Goal: Find specific page/section: Find specific page/section

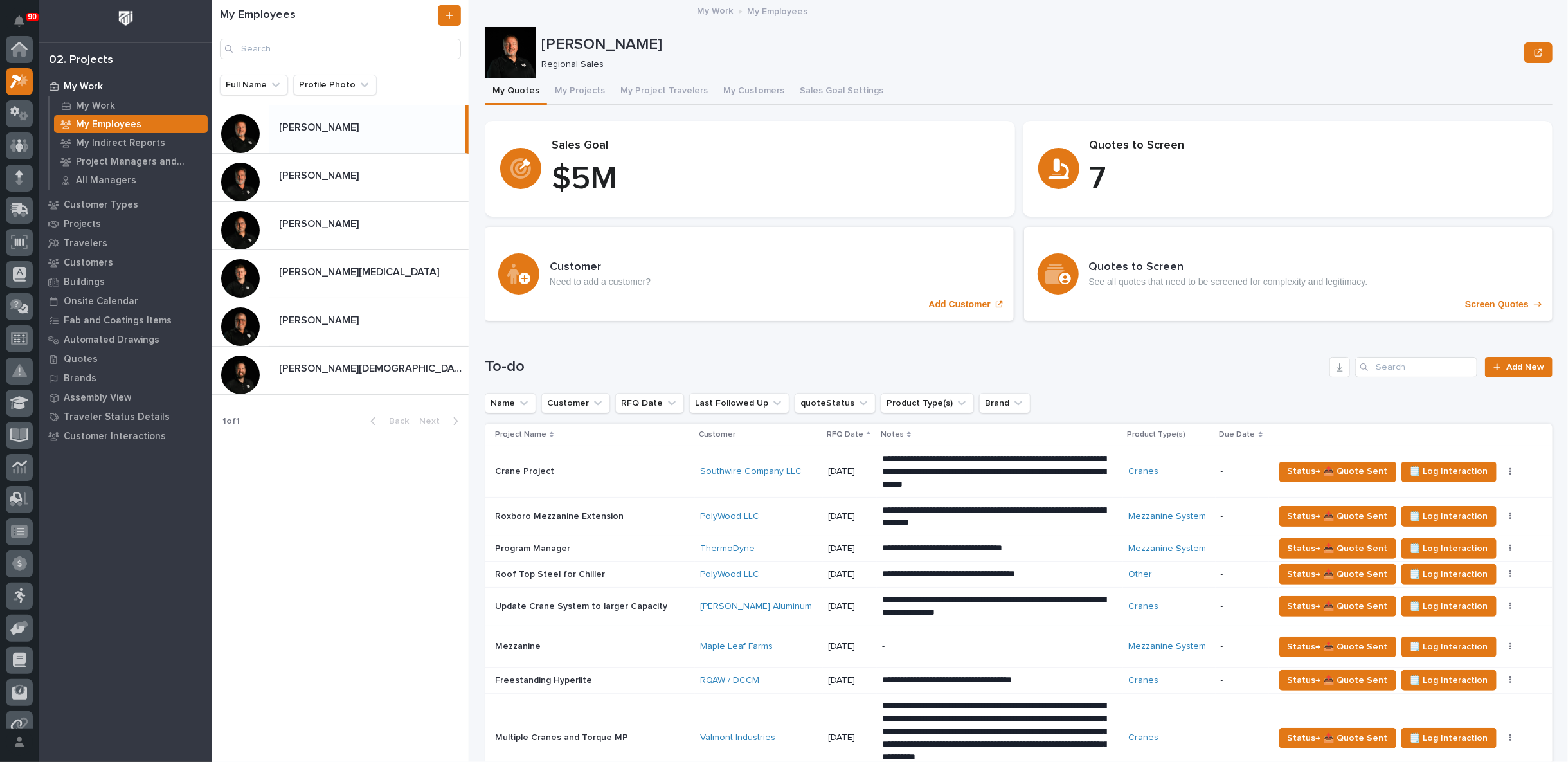
scroll to position [32, 0]
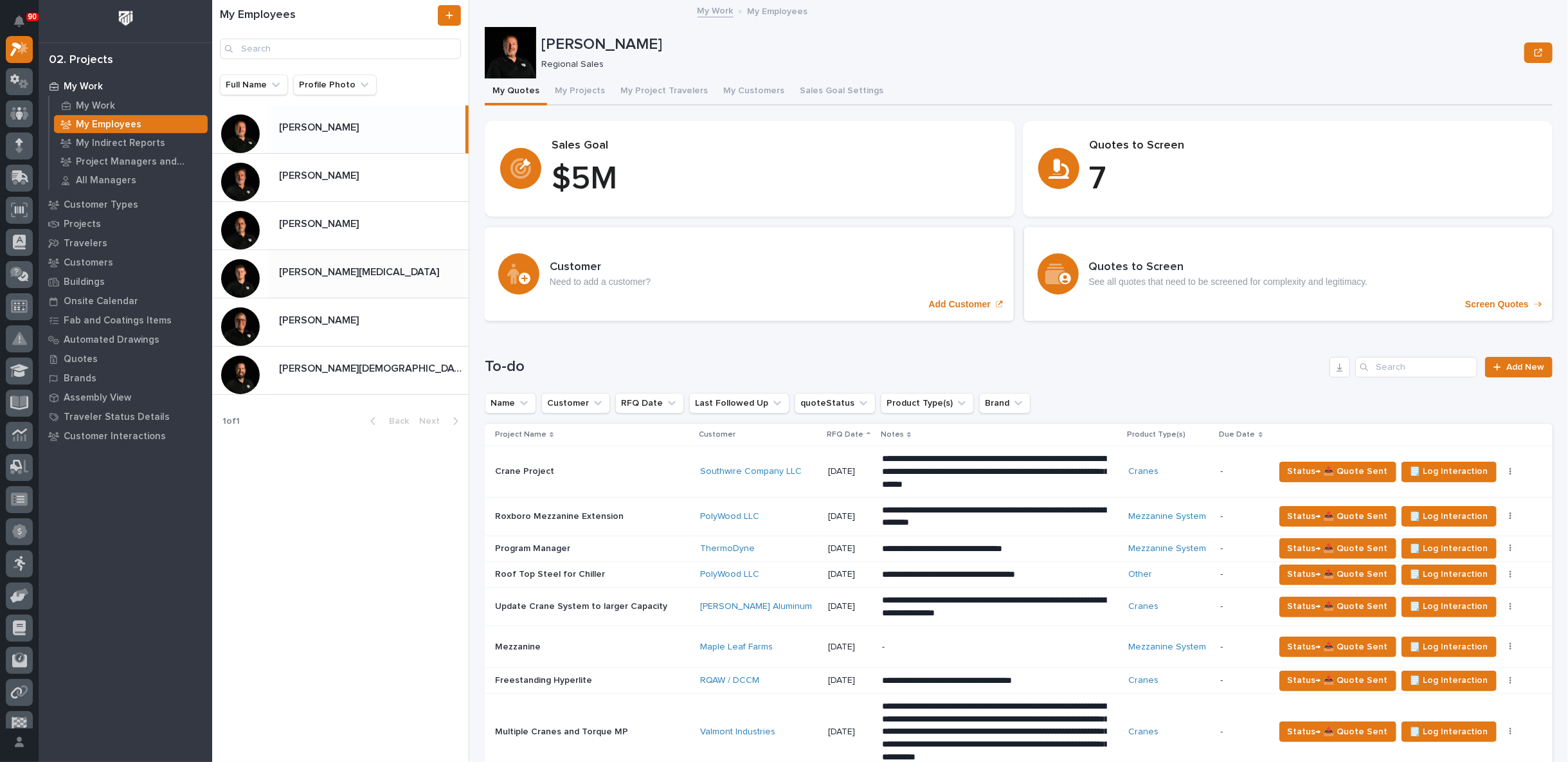
click at [390, 269] on p at bounding box center [371, 272] width 185 height 12
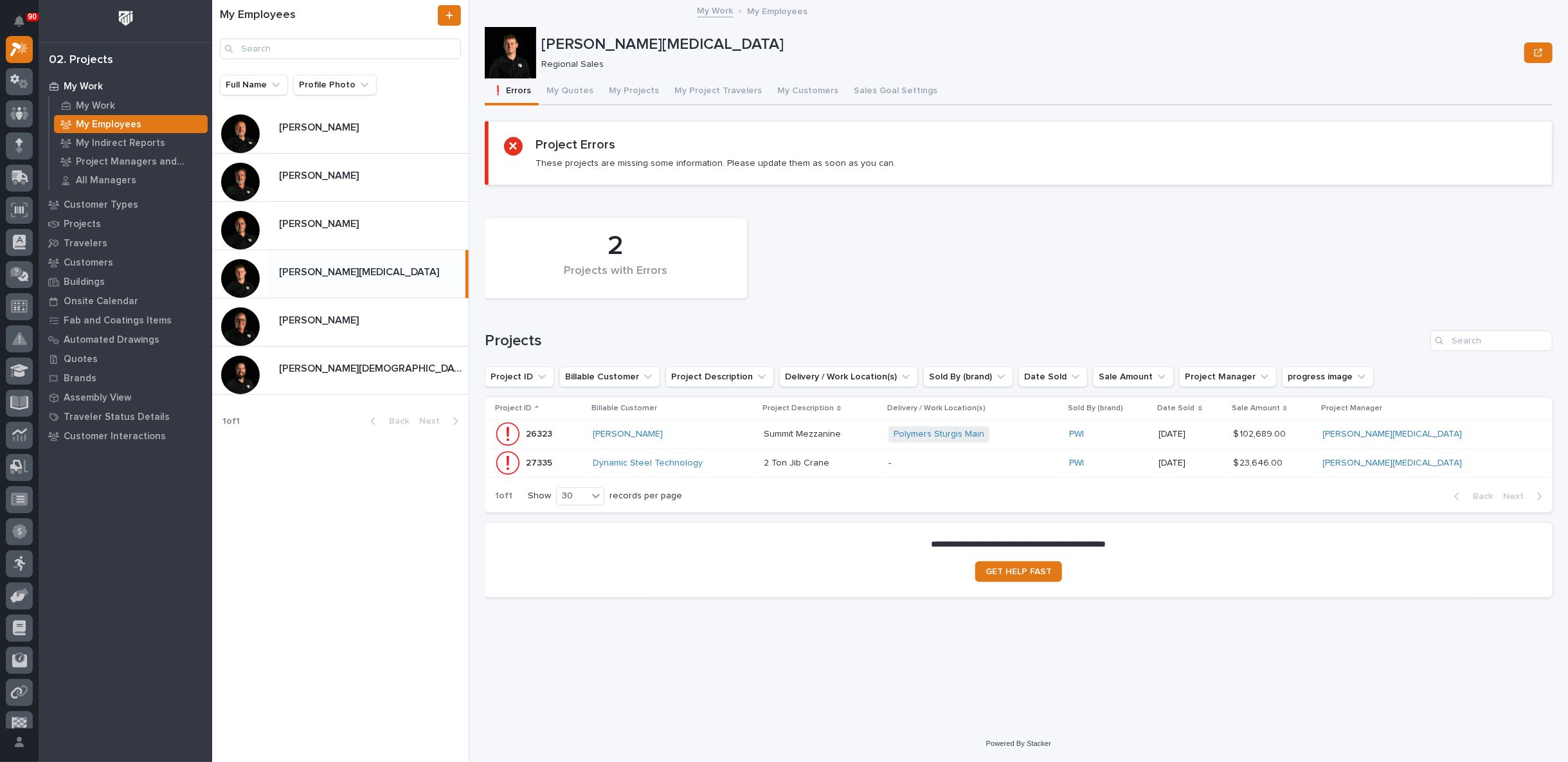
click at [754, 433] on div "[PERSON_NAME]" at bounding box center [674, 434] width 161 height 11
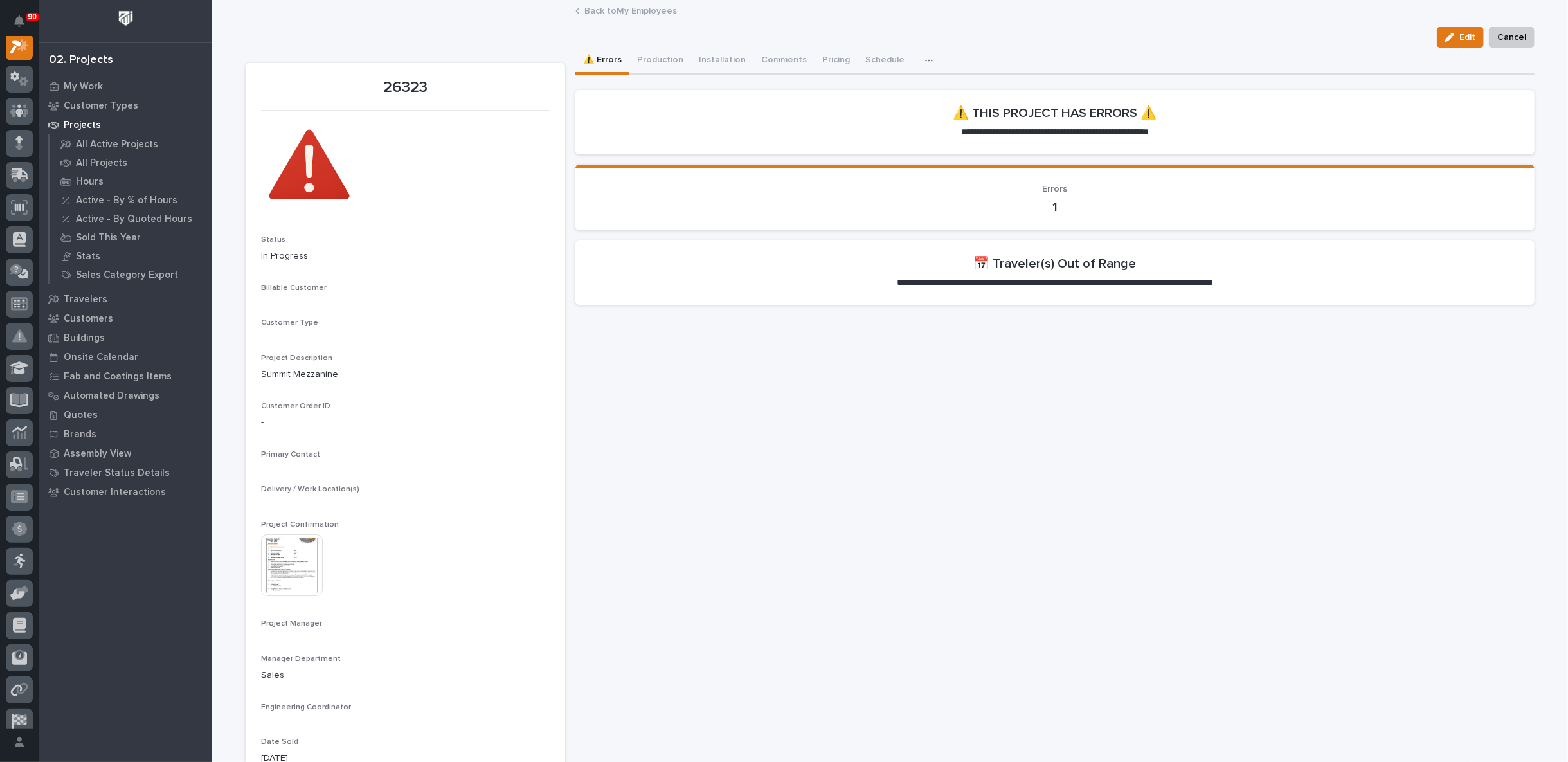
scroll to position [32, 0]
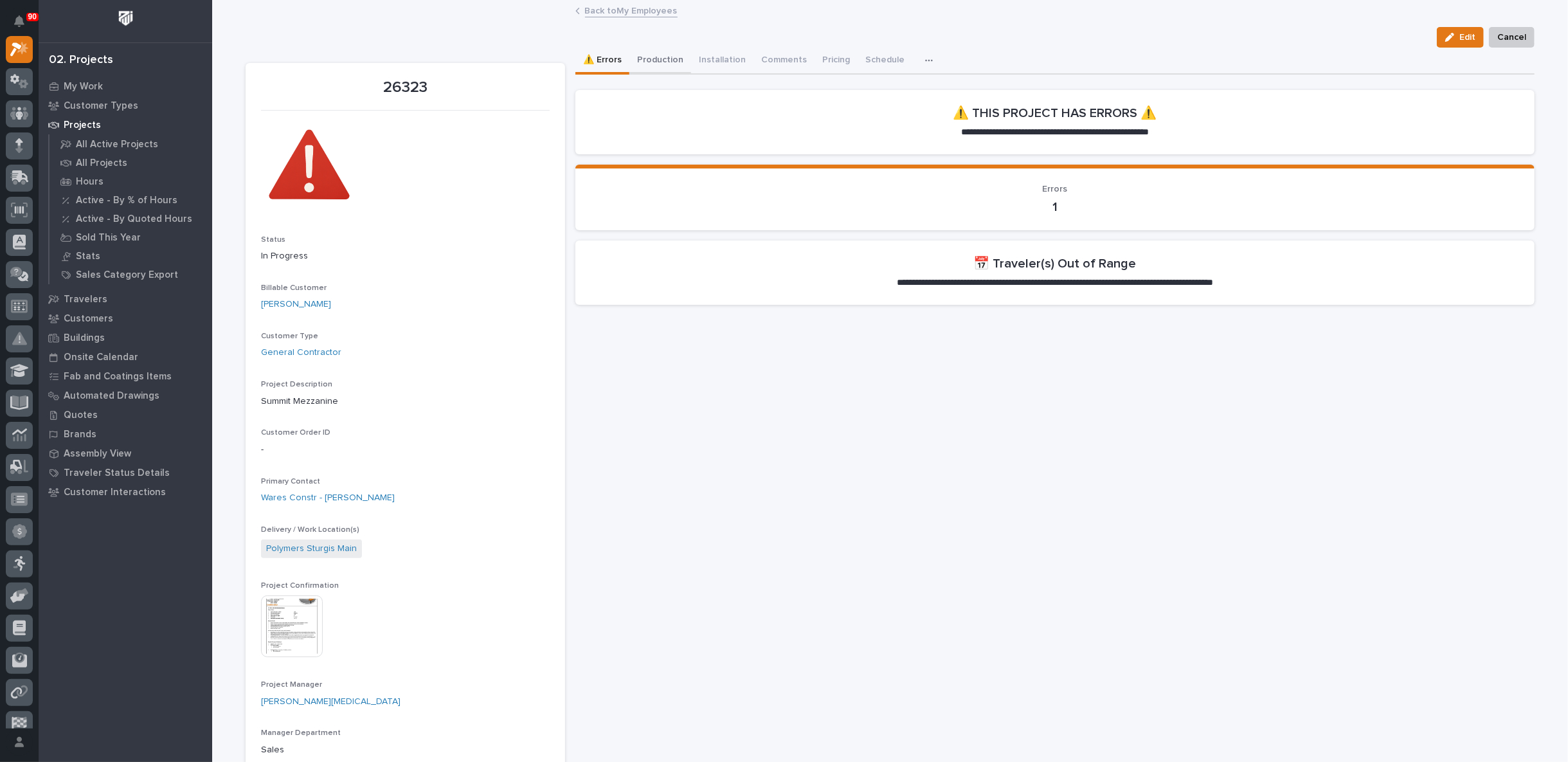
click at [644, 56] on button "Production" at bounding box center [660, 62] width 62 height 27
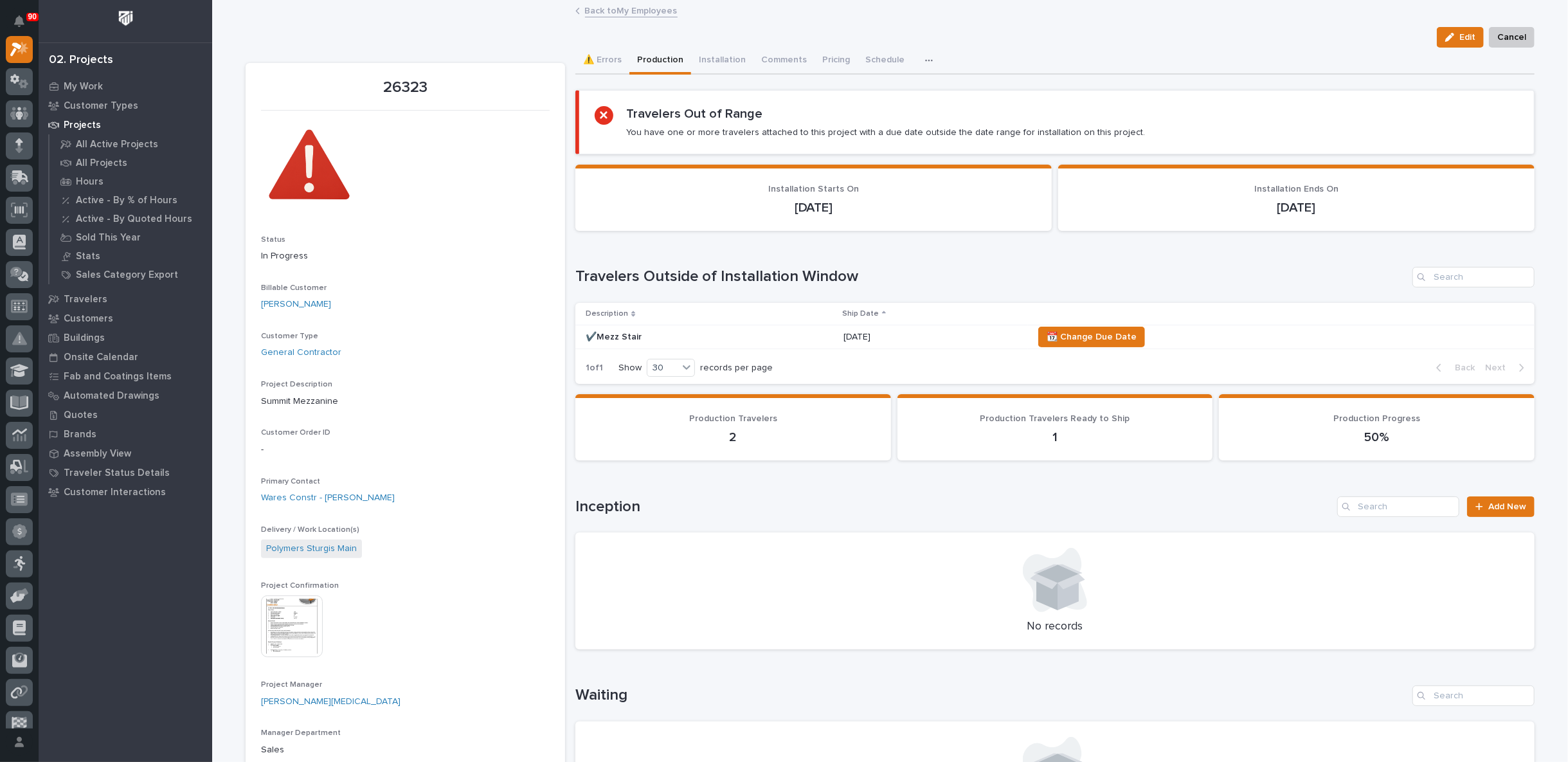
click at [294, 622] on img at bounding box center [292, 626] width 62 height 62
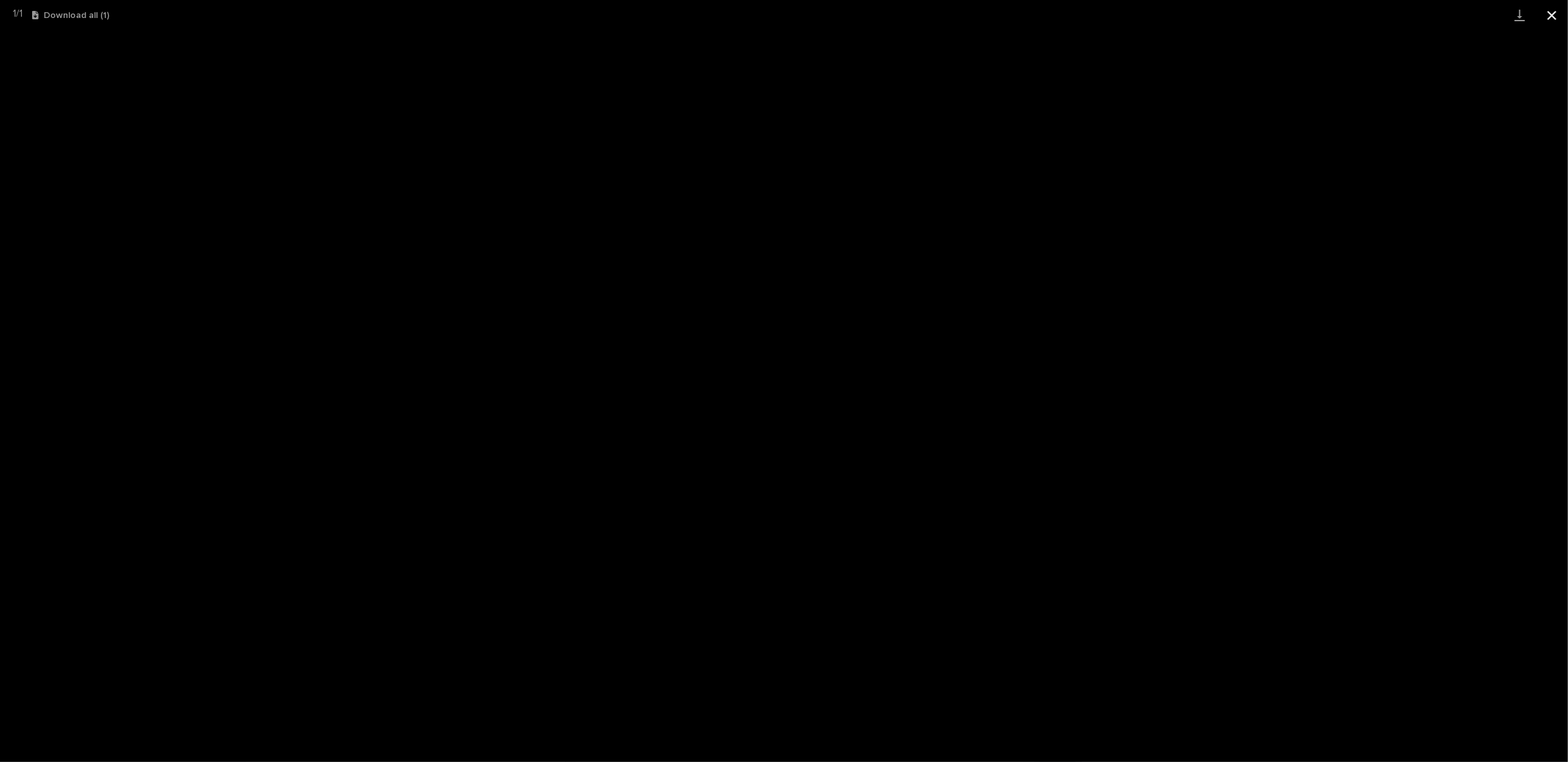
click at [1555, 16] on button "Close gallery" at bounding box center [1552, 15] width 32 height 30
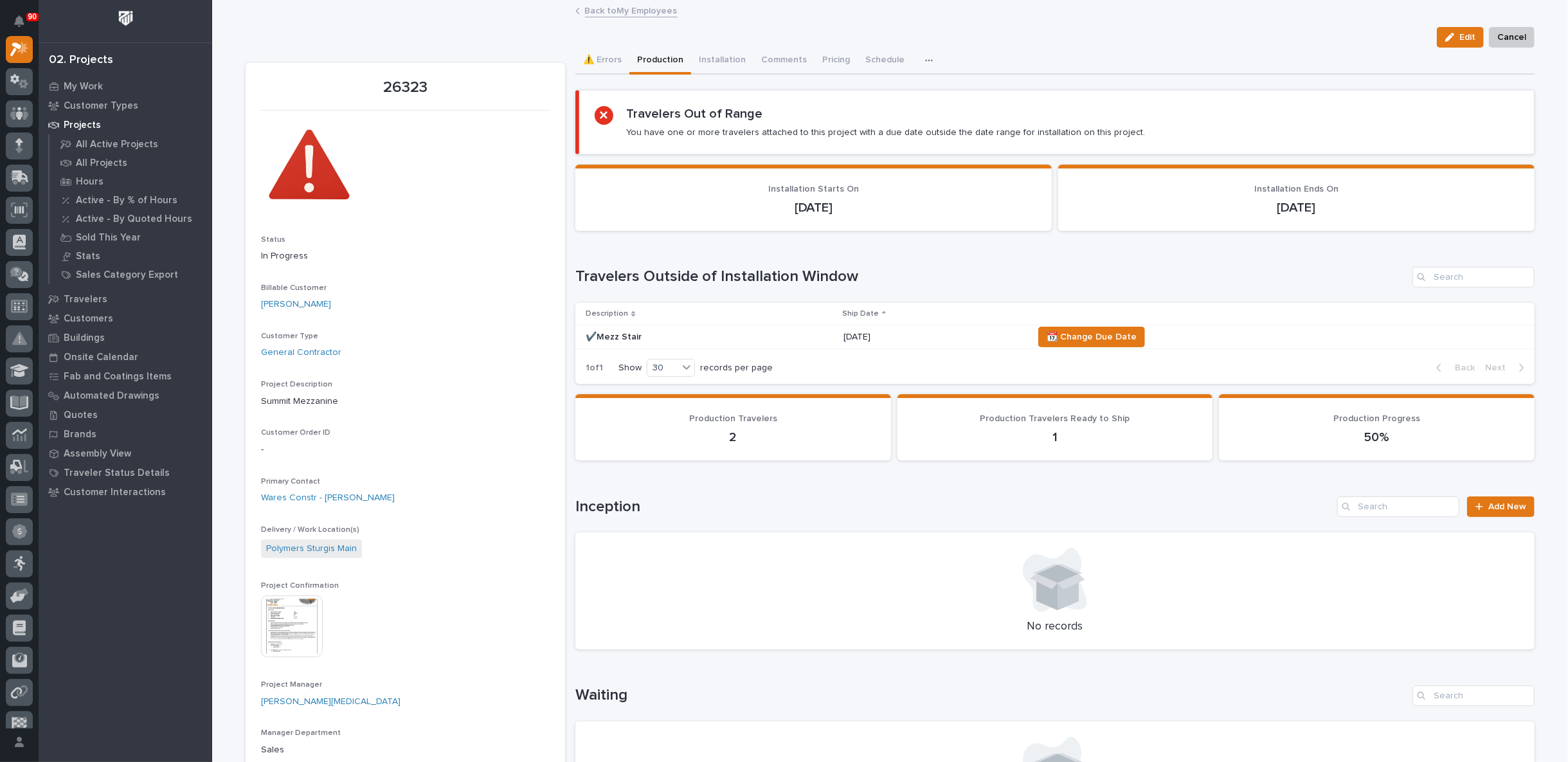
click at [630, 9] on link "Back to My Employees" at bounding box center [631, 9] width 92 height 15
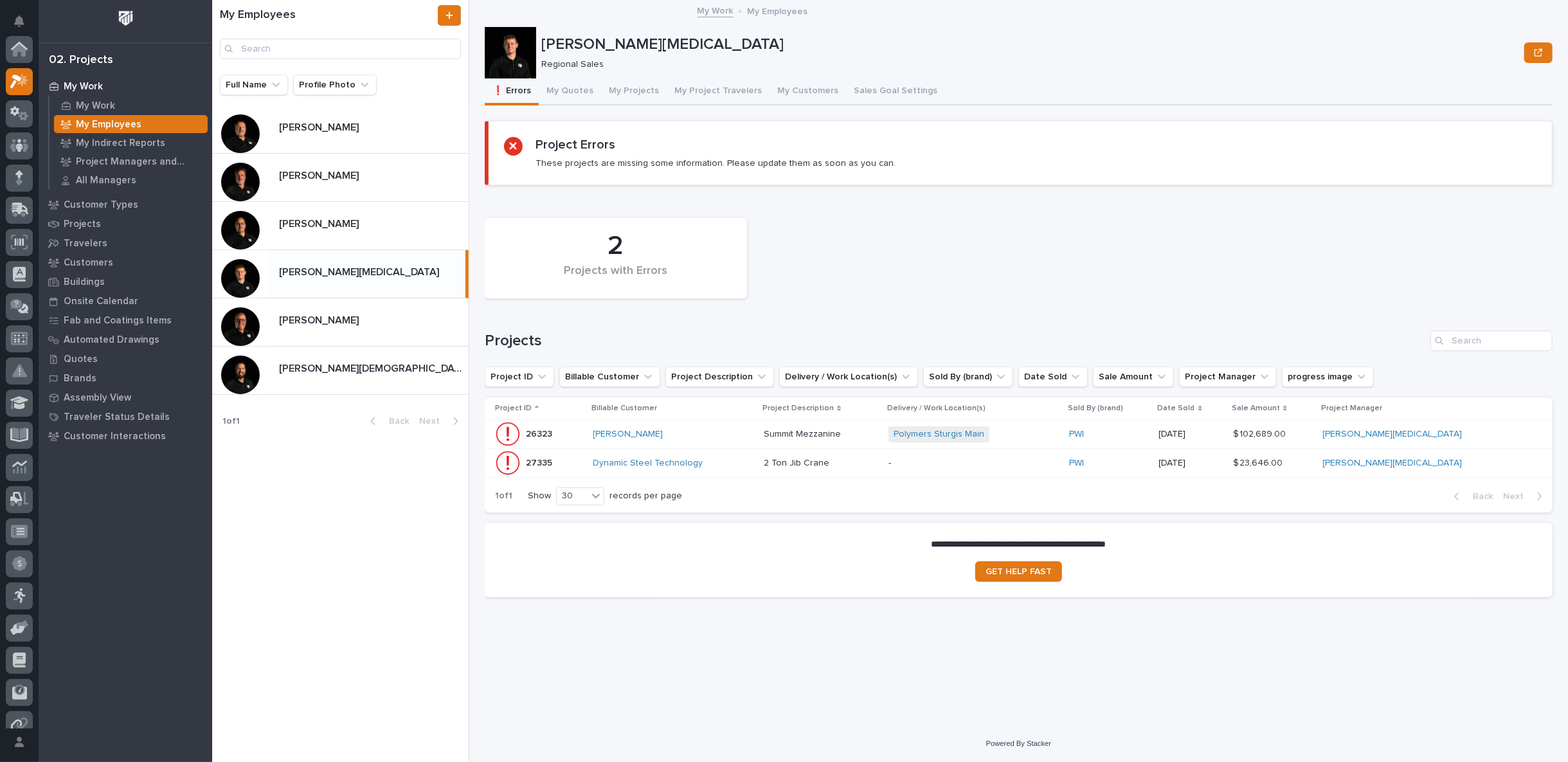
scroll to position [35, 0]
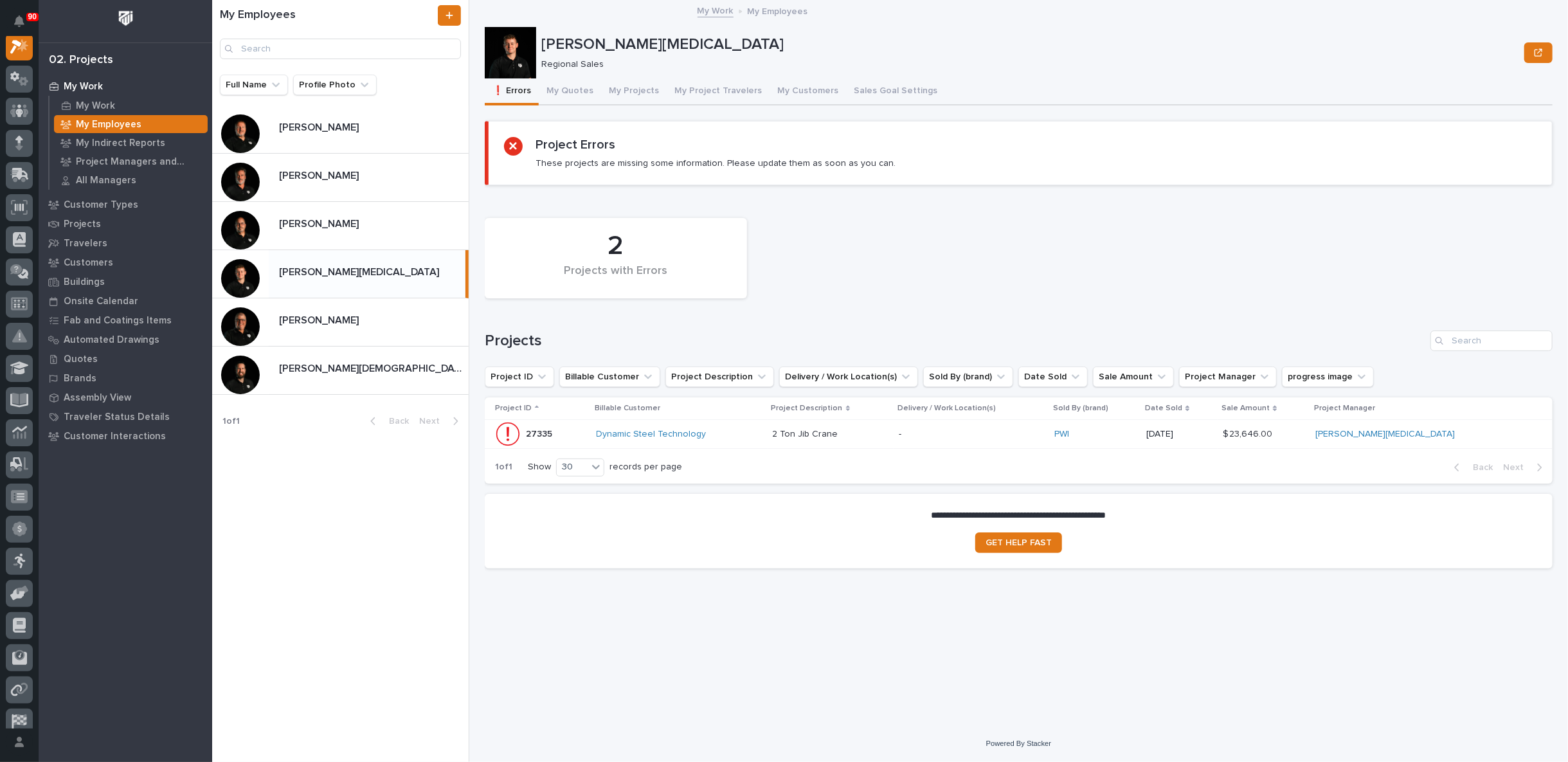
click at [763, 428] on div "Dynamic Steel Technology" at bounding box center [680, 434] width 166 height 11
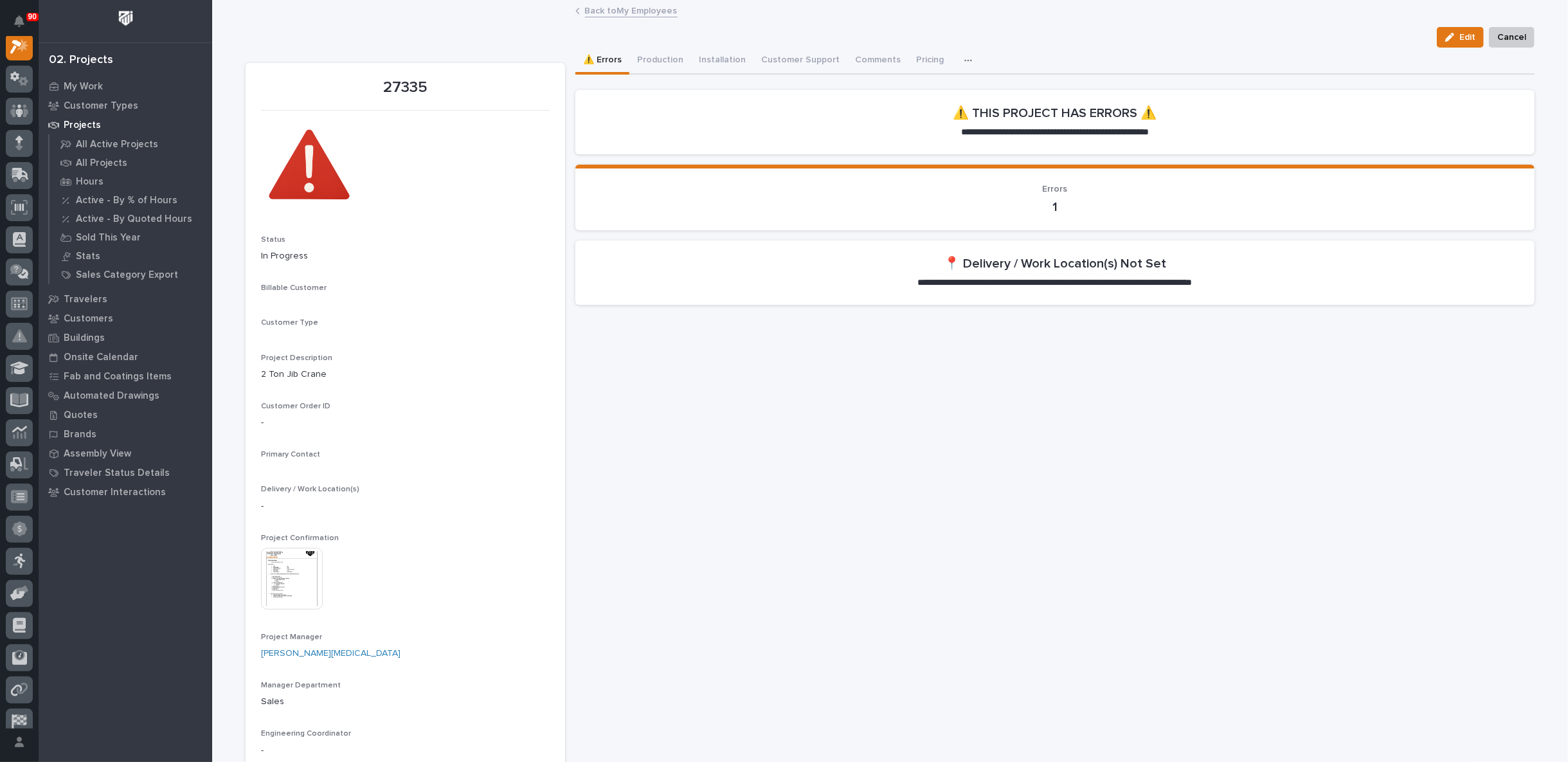
scroll to position [32, 0]
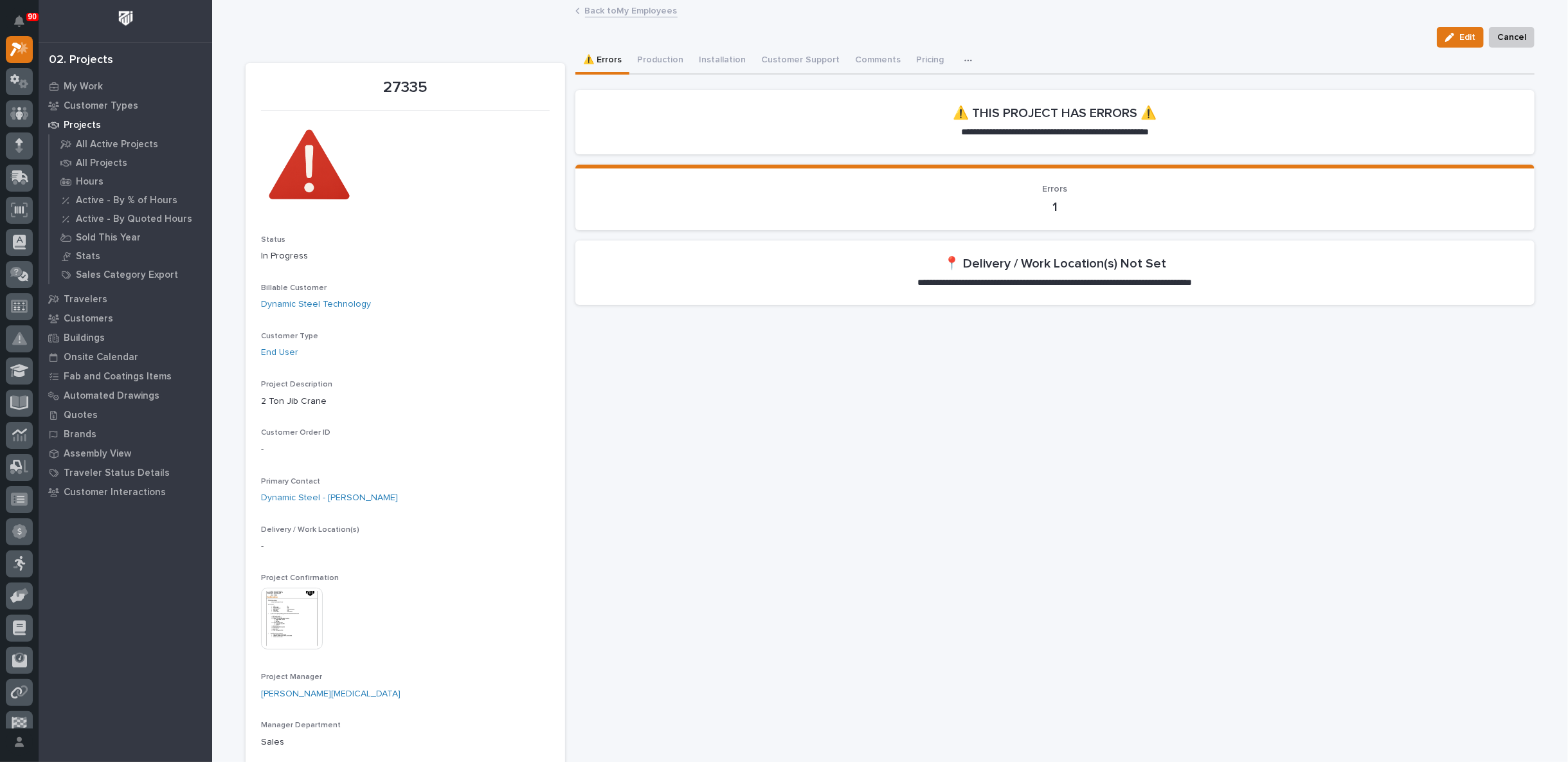
click at [286, 597] on img at bounding box center [292, 618] width 62 height 62
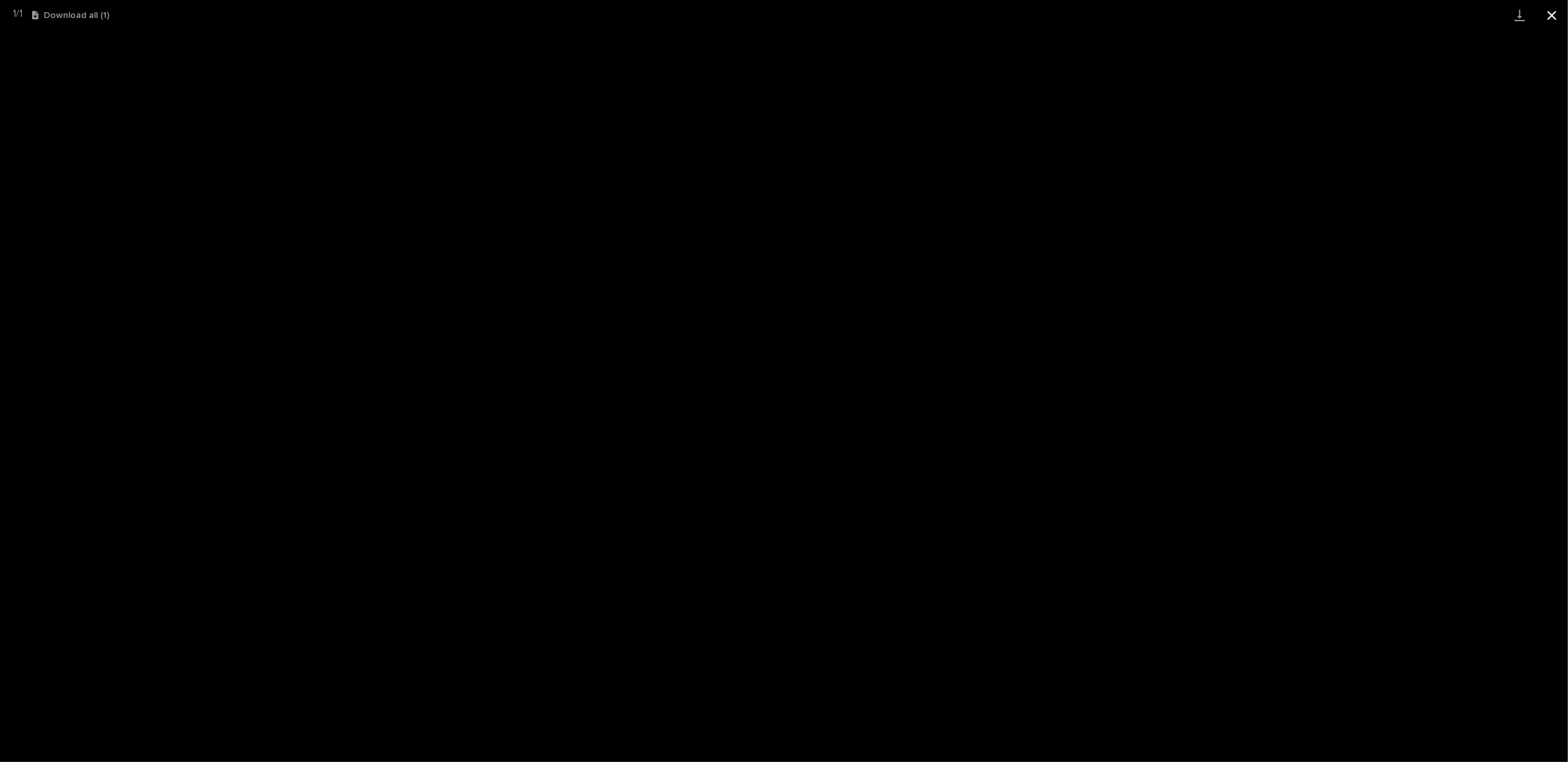
click at [1553, 13] on button "Close gallery" at bounding box center [1552, 15] width 32 height 30
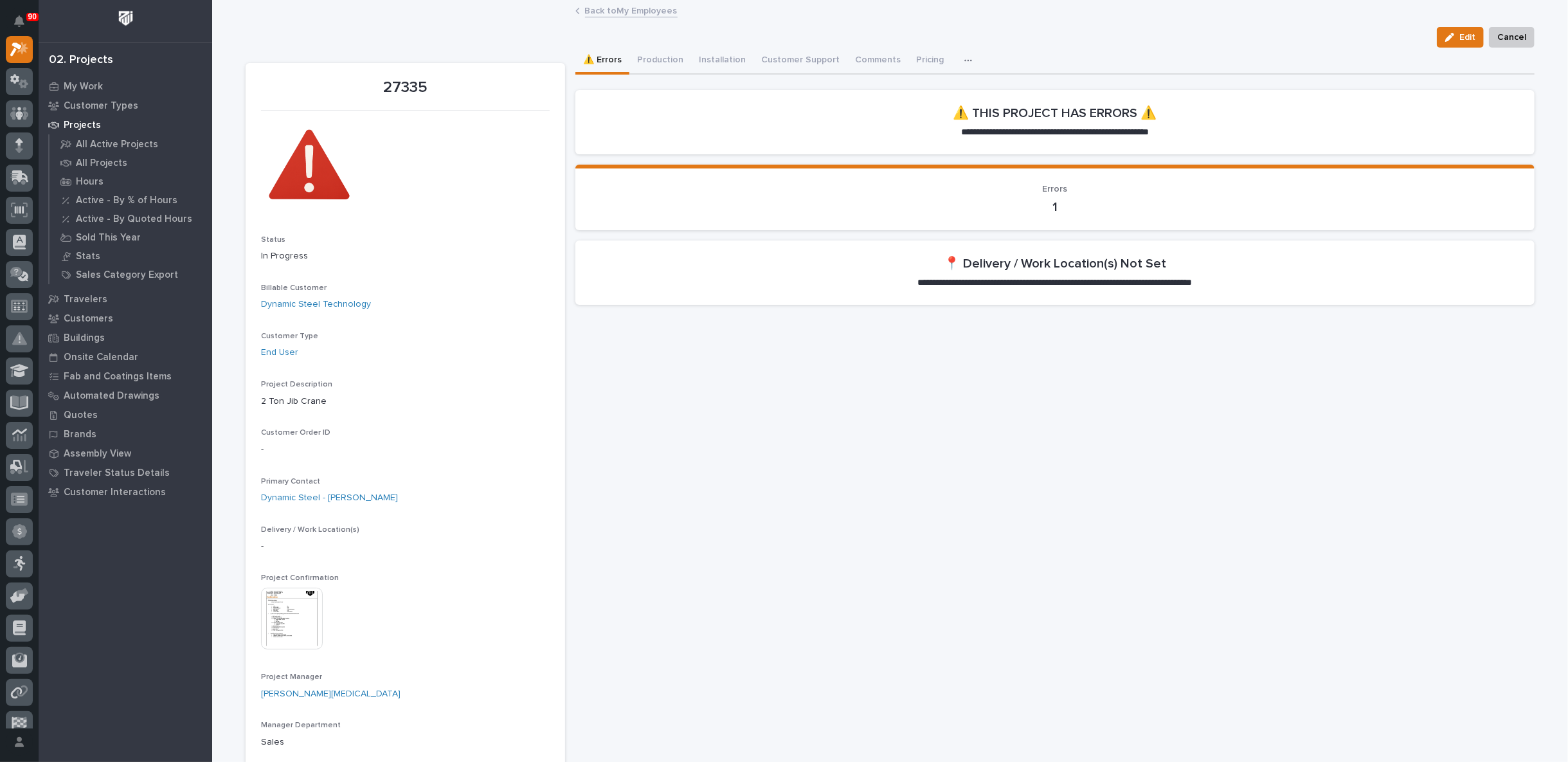
click at [621, 9] on link "Back to My Employees" at bounding box center [631, 9] width 92 height 15
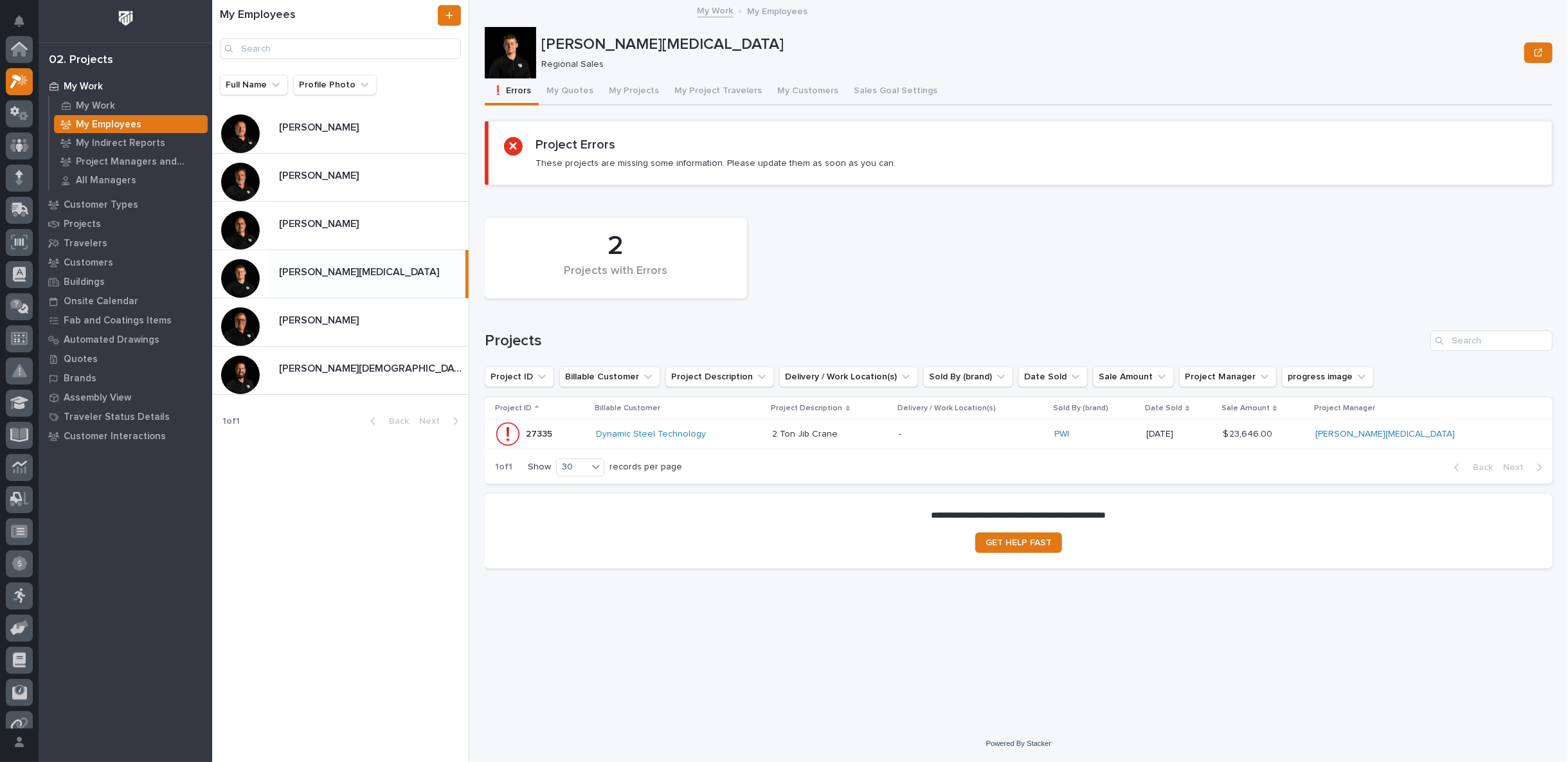
click at [596, 10] on div "My Work My Employees" at bounding box center [1018, 11] width 1068 height 18
click at [628, 92] on button "My Projects" at bounding box center [634, 92] width 66 height 27
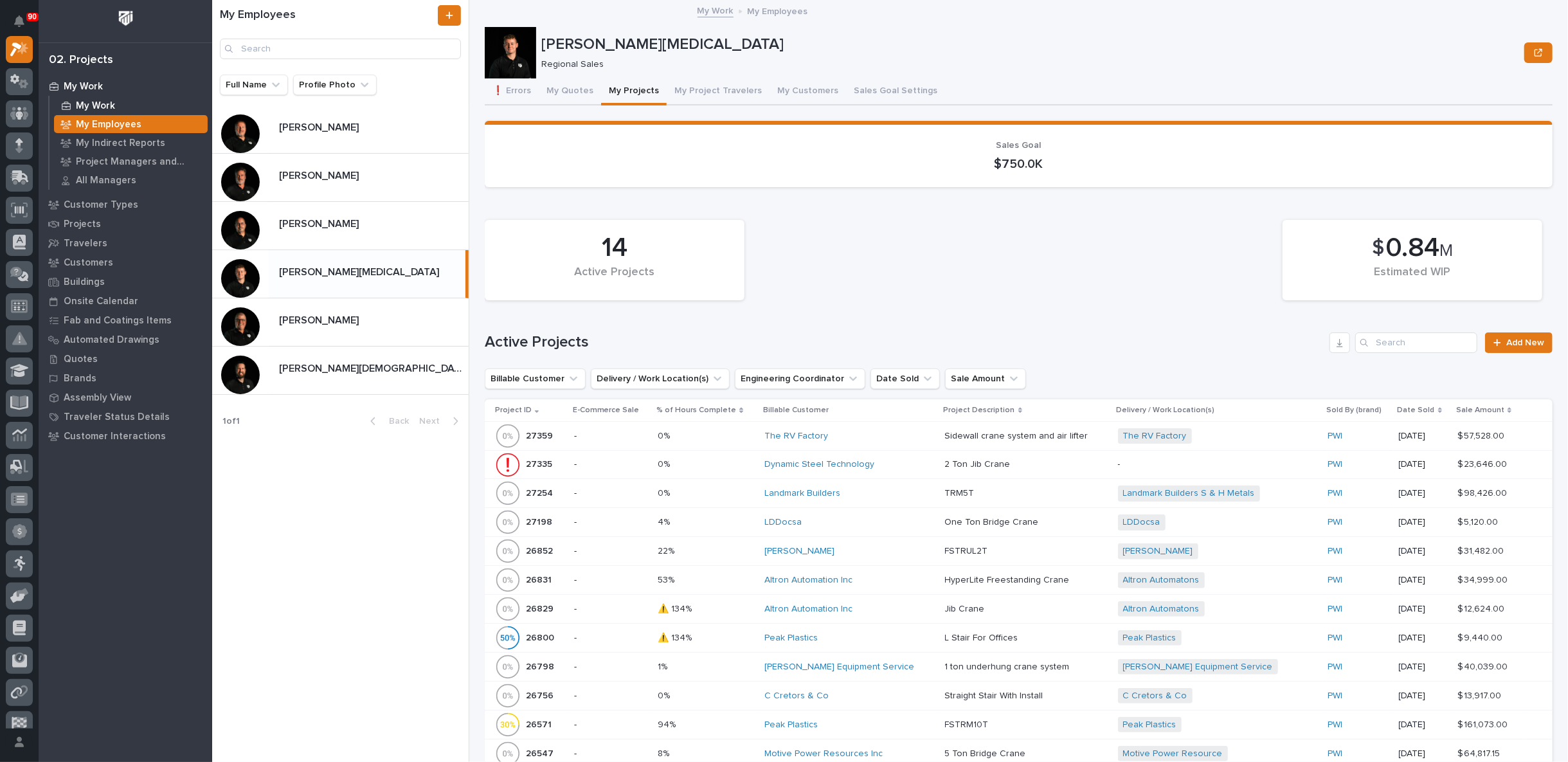
click at [93, 105] on p "My Work" at bounding box center [96, 106] width 39 height 12
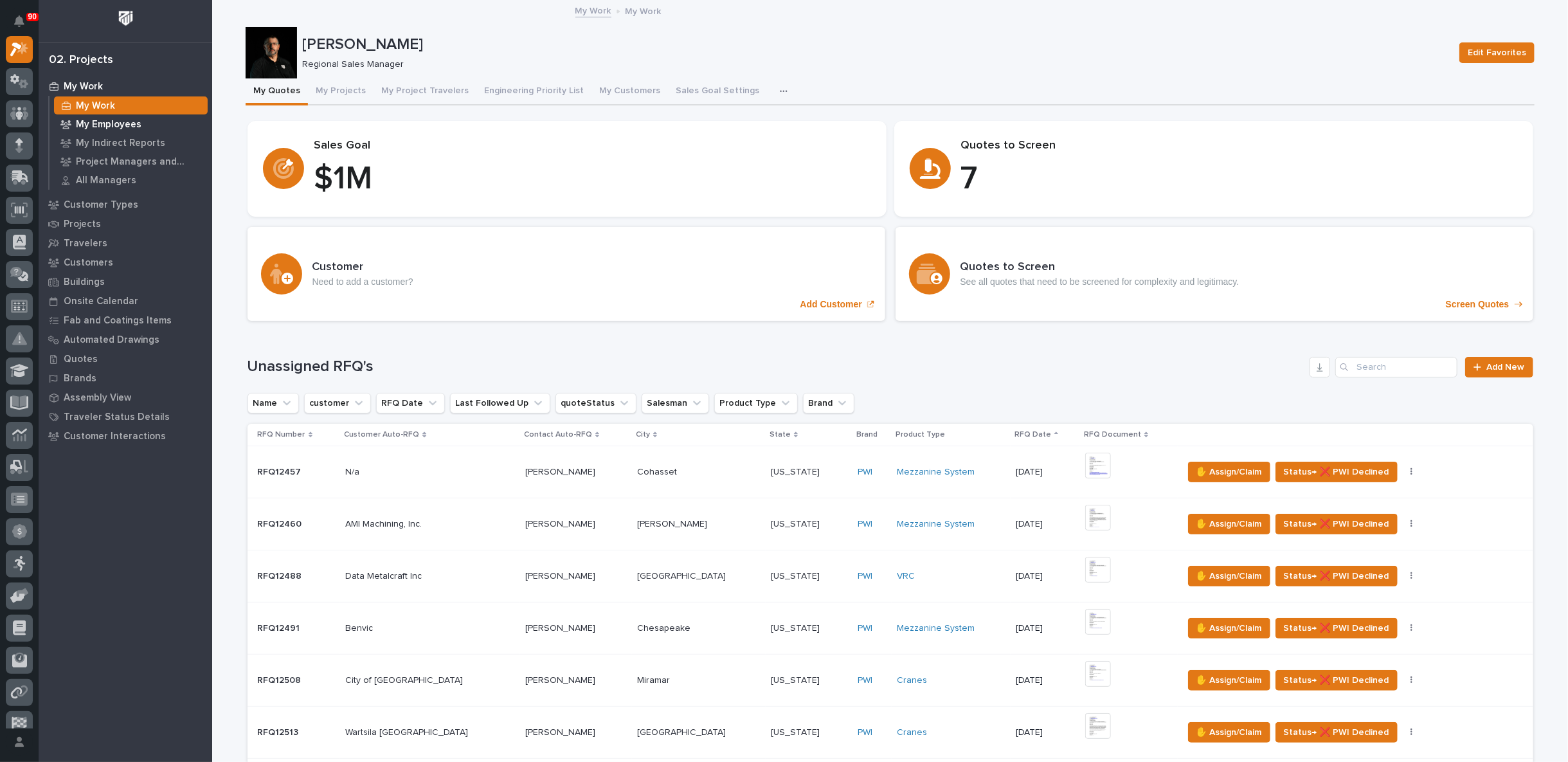
click at [127, 126] on p "My Employees" at bounding box center [109, 125] width 66 height 12
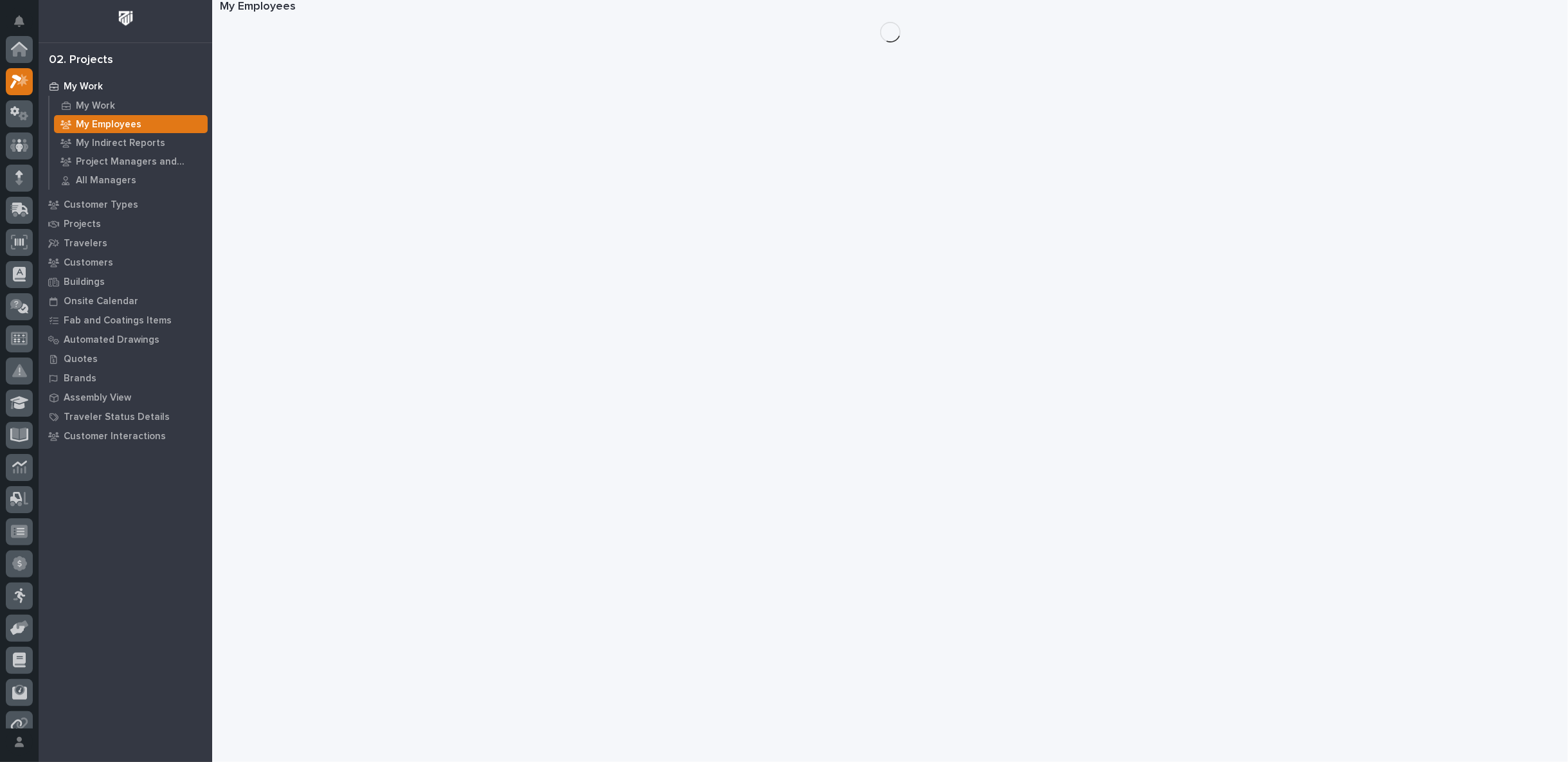
scroll to position [32, 0]
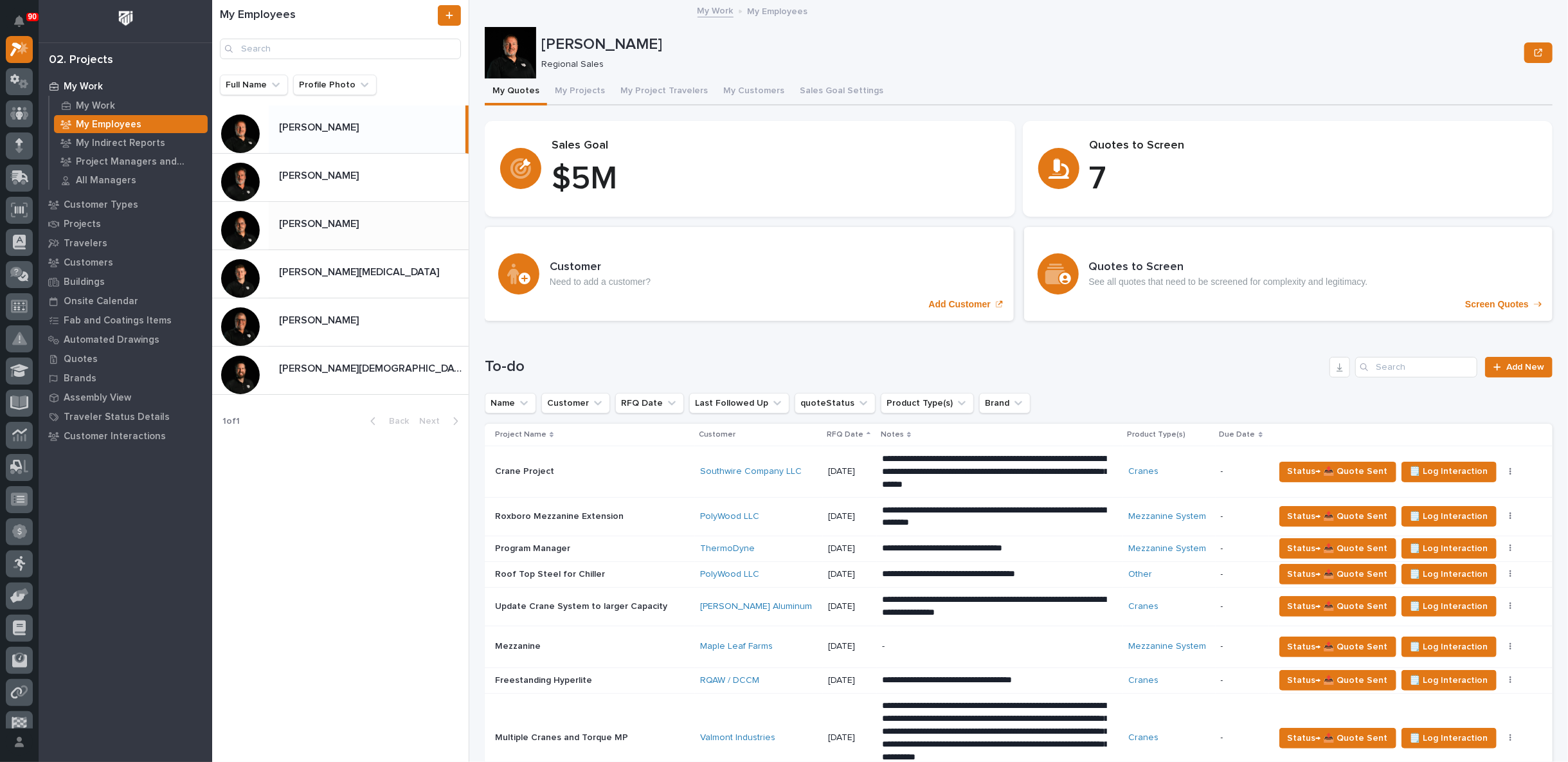
click at [332, 231] on div "[PERSON_NAME] [PERSON_NAME]" at bounding box center [368, 225] width 200 height 25
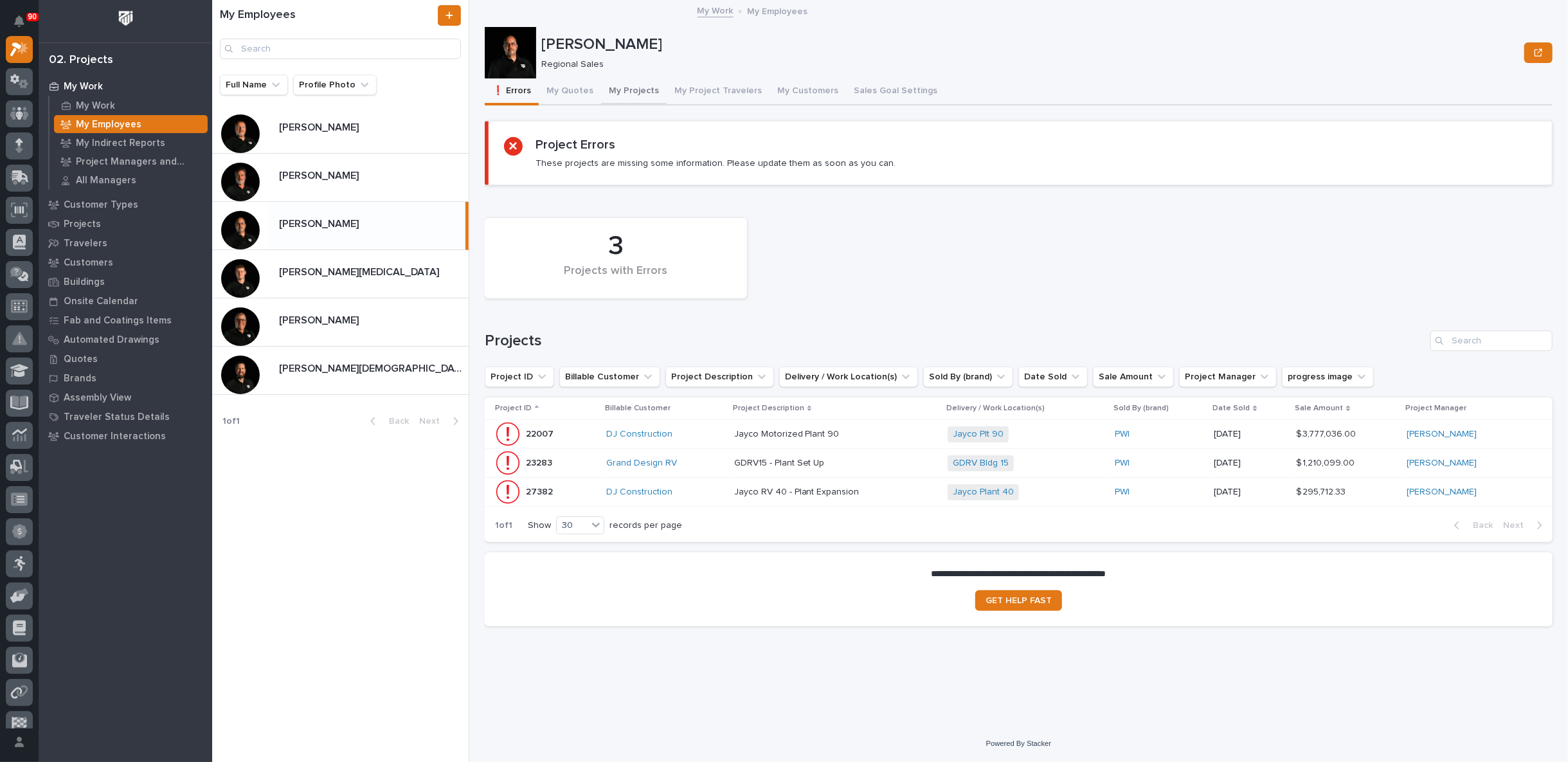
click at [618, 85] on button "My Projects" at bounding box center [634, 92] width 66 height 27
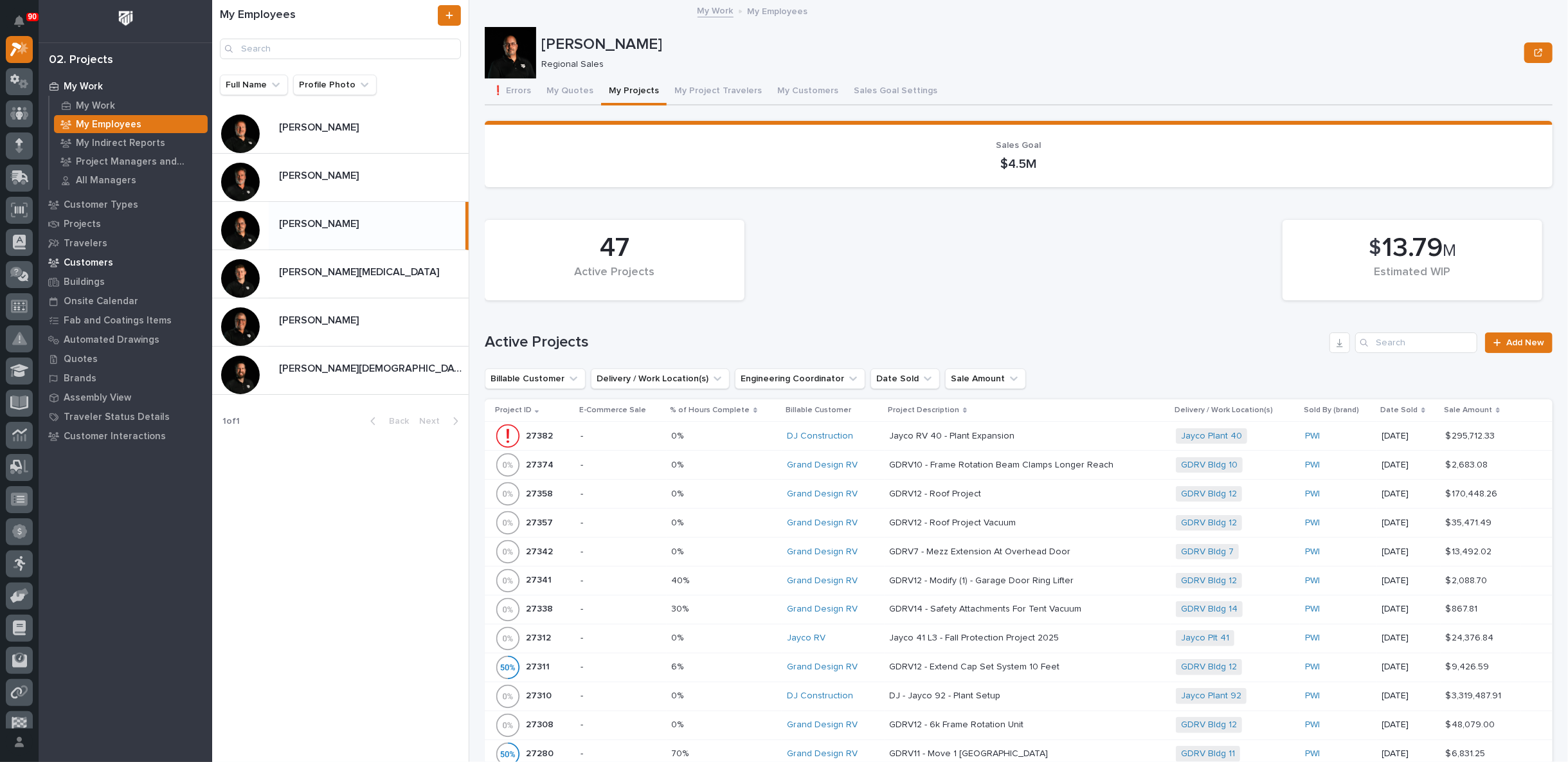
click at [86, 259] on p "Customers" at bounding box center [88, 263] width 50 height 12
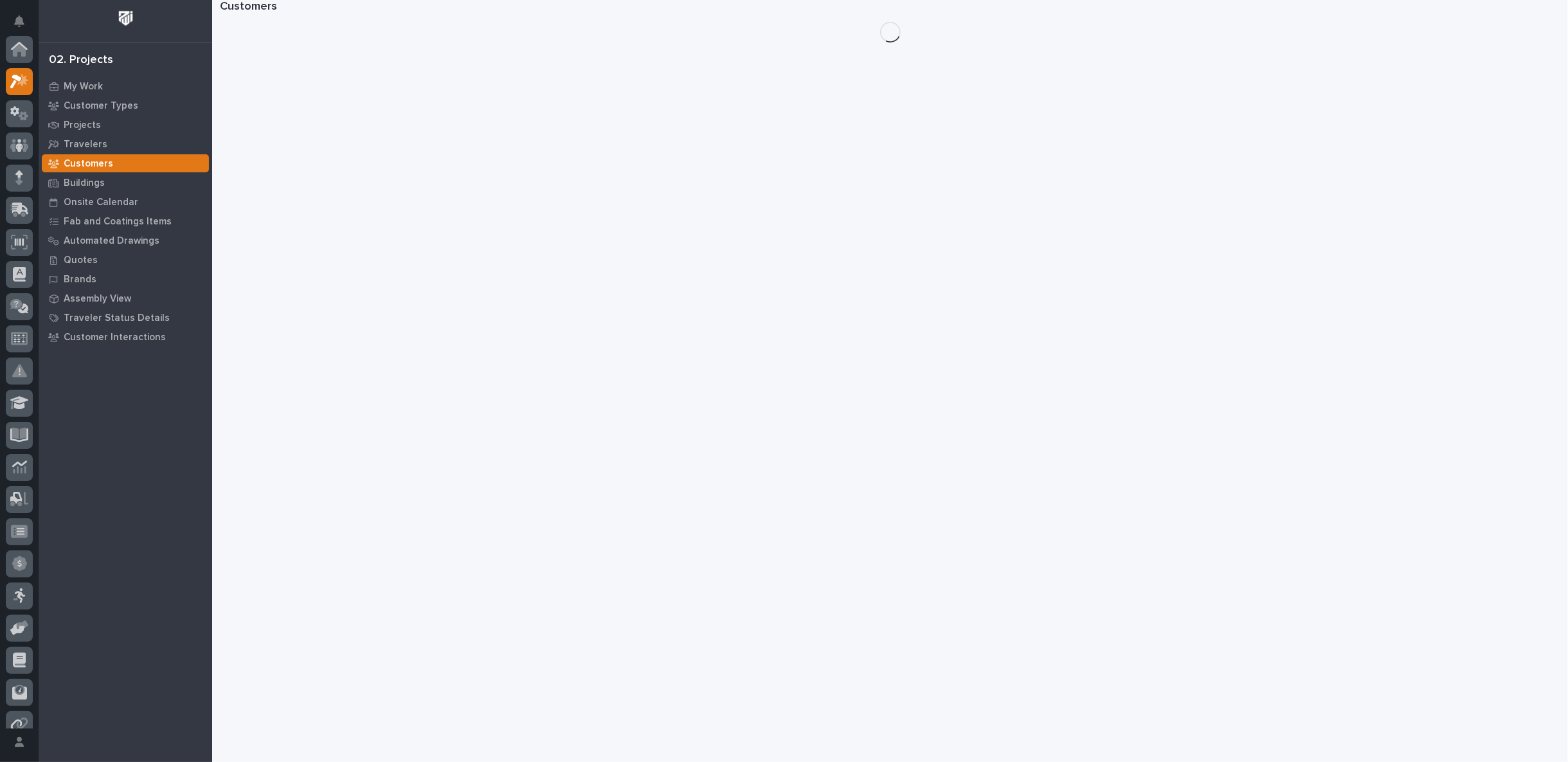
scroll to position [32, 0]
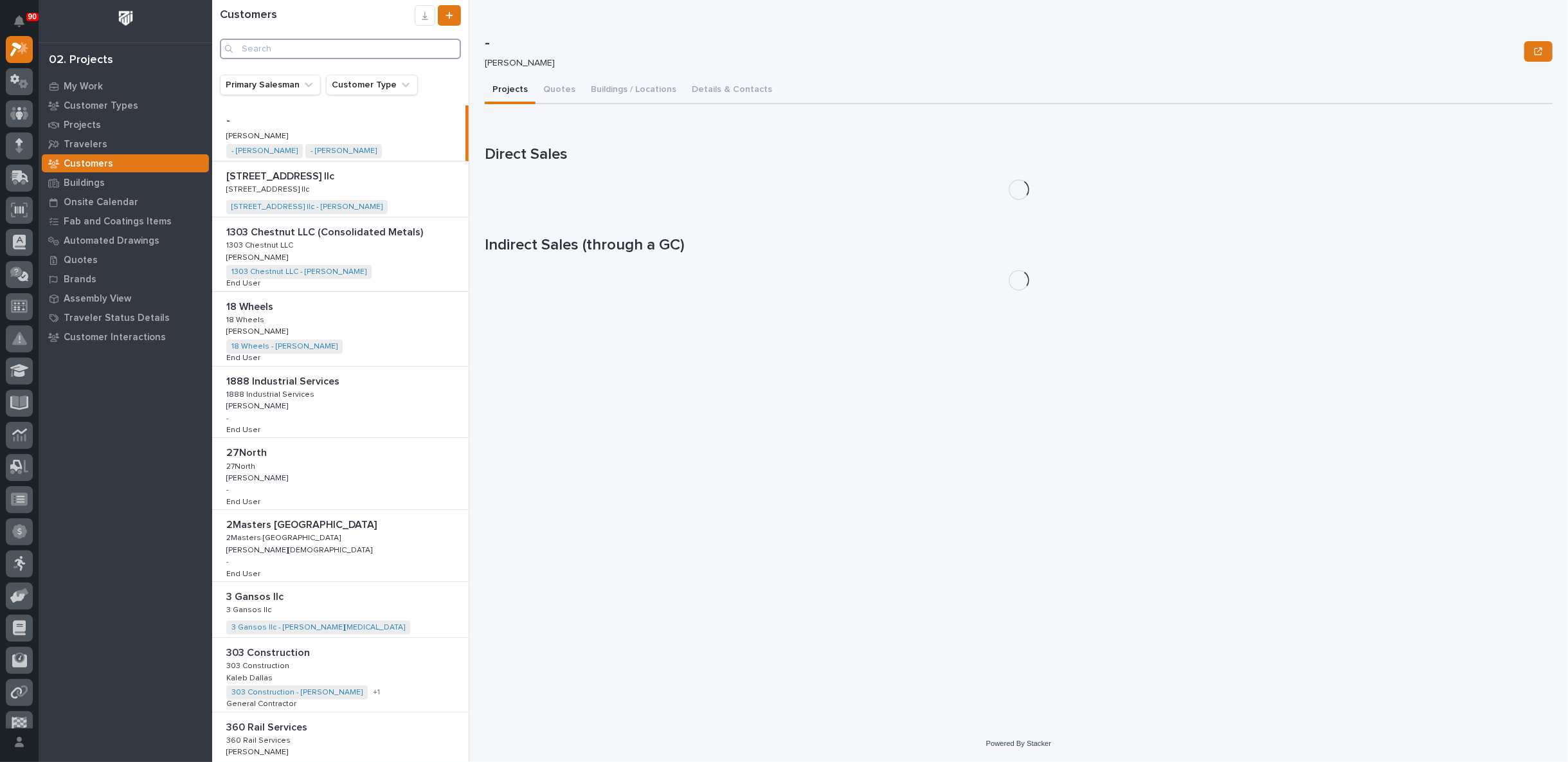
drag, startPoint x: 274, startPoint y: 53, endPoint x: 280, endPoint y: 64, distance: 12.5
click at [274, 52] on input "Search" at bounding box center [340, 49] width 241 height 21
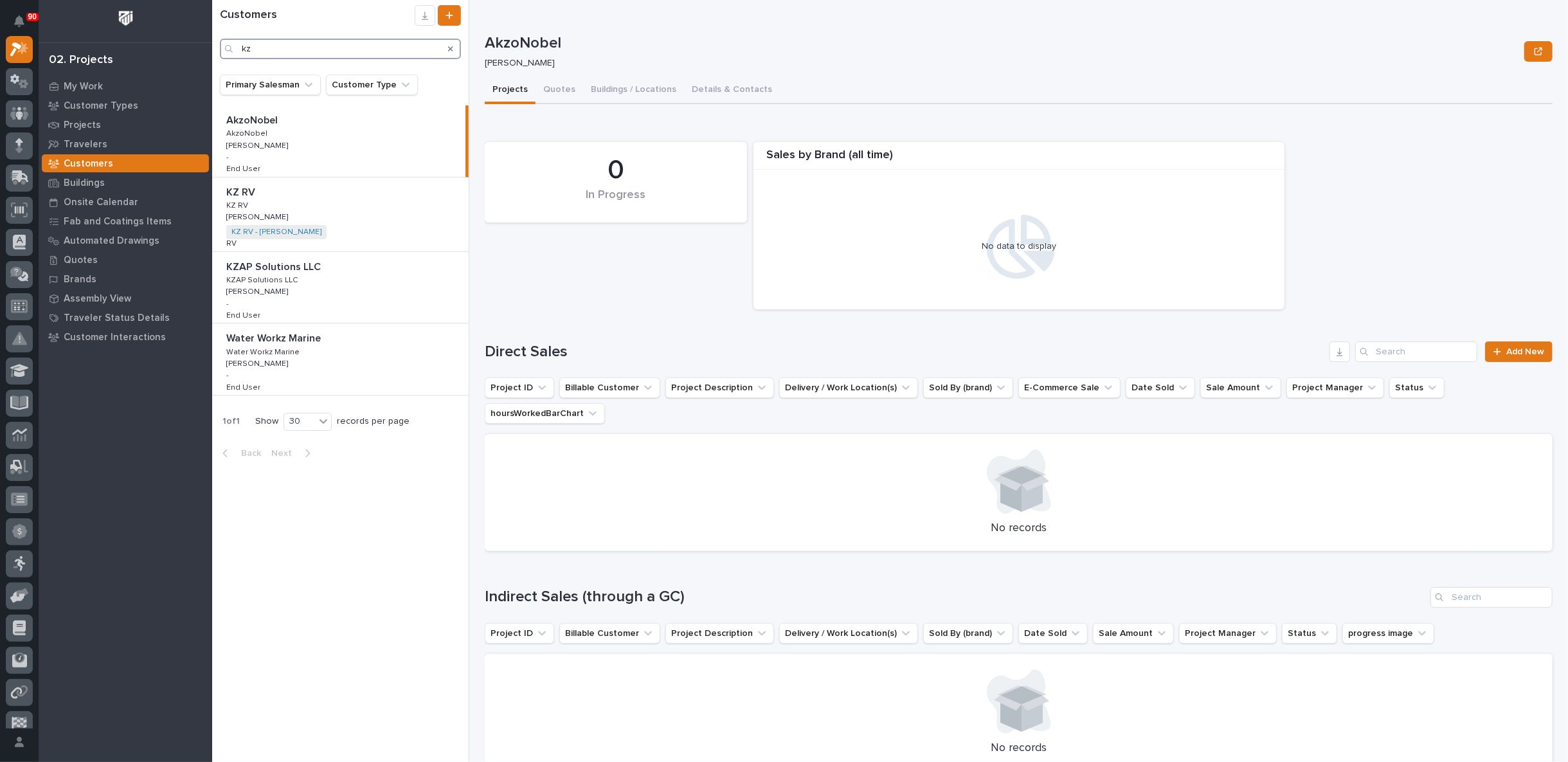
type input "kz"
click at [321, 225] on div "KZ RV - [PERSON_NAME] + 0" at bounding box center [285, 232] width 116 height 15
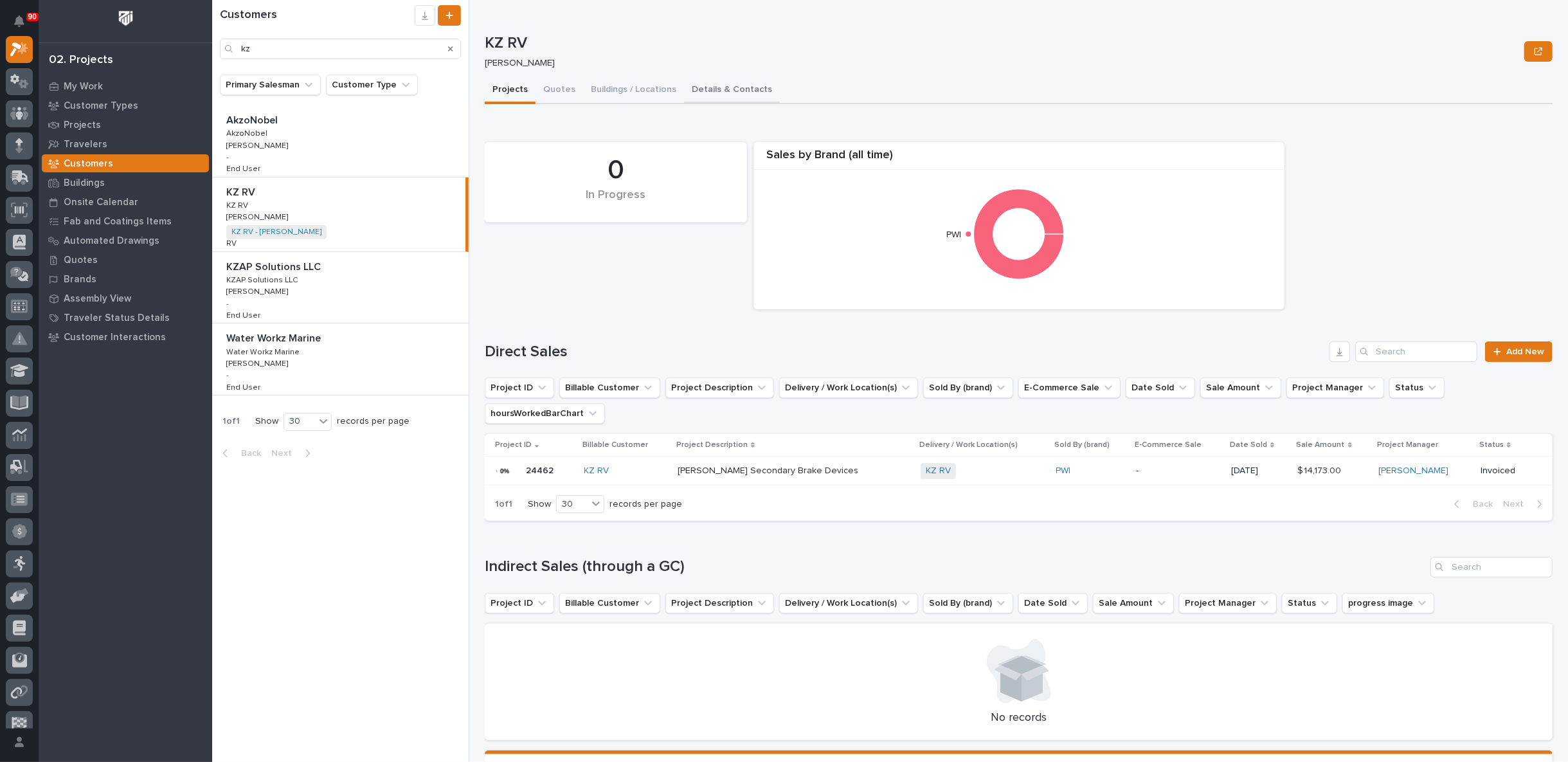
click at [720, 90] on button "Details & Contacts" at bounding box center [732, 91] width 96 height 27
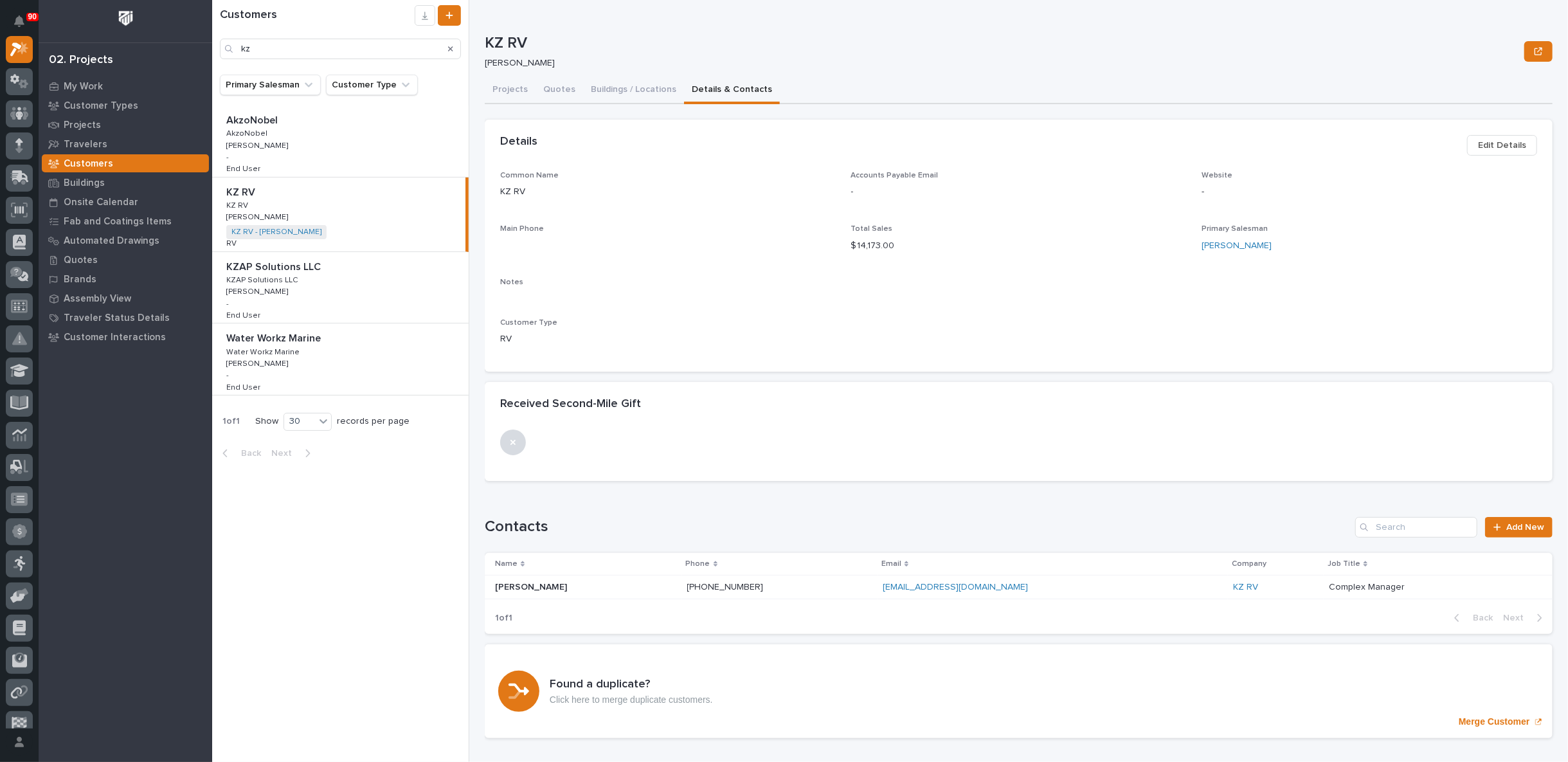
click at [1477, 145] on span "Edit Details" at bounding box center [1501, 145] width 48 height 15
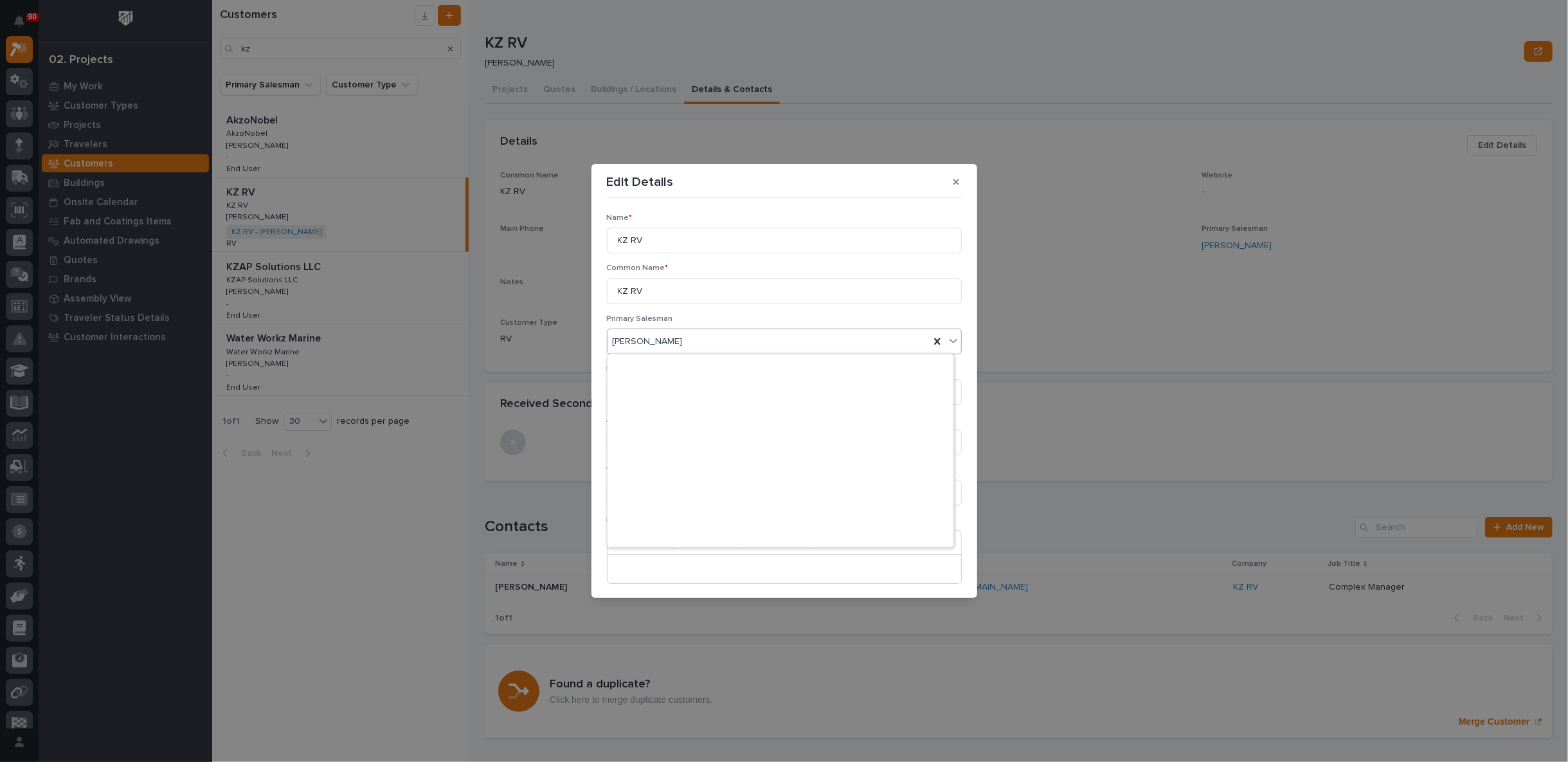
click at [695, 340] on div "[PERSON_NAME]" at bounding box center [768, 341] width 322 height 21
type input "***"
click at [680, 411] on div "[PERSON_NAME][MEDICAL_DATA]" at bounding box center [780, 411] width 346 height 22
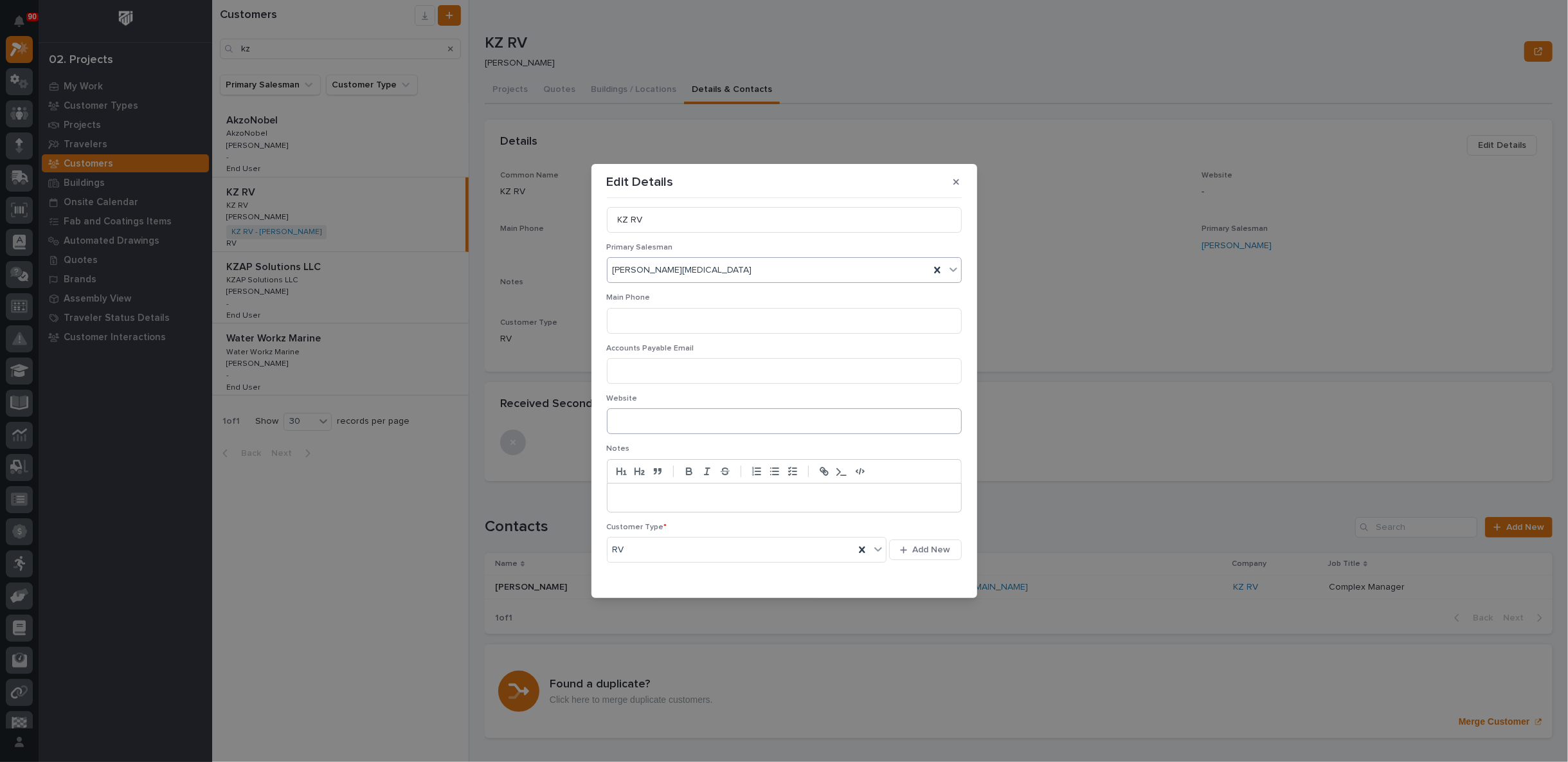
scroll to position [100, 0]
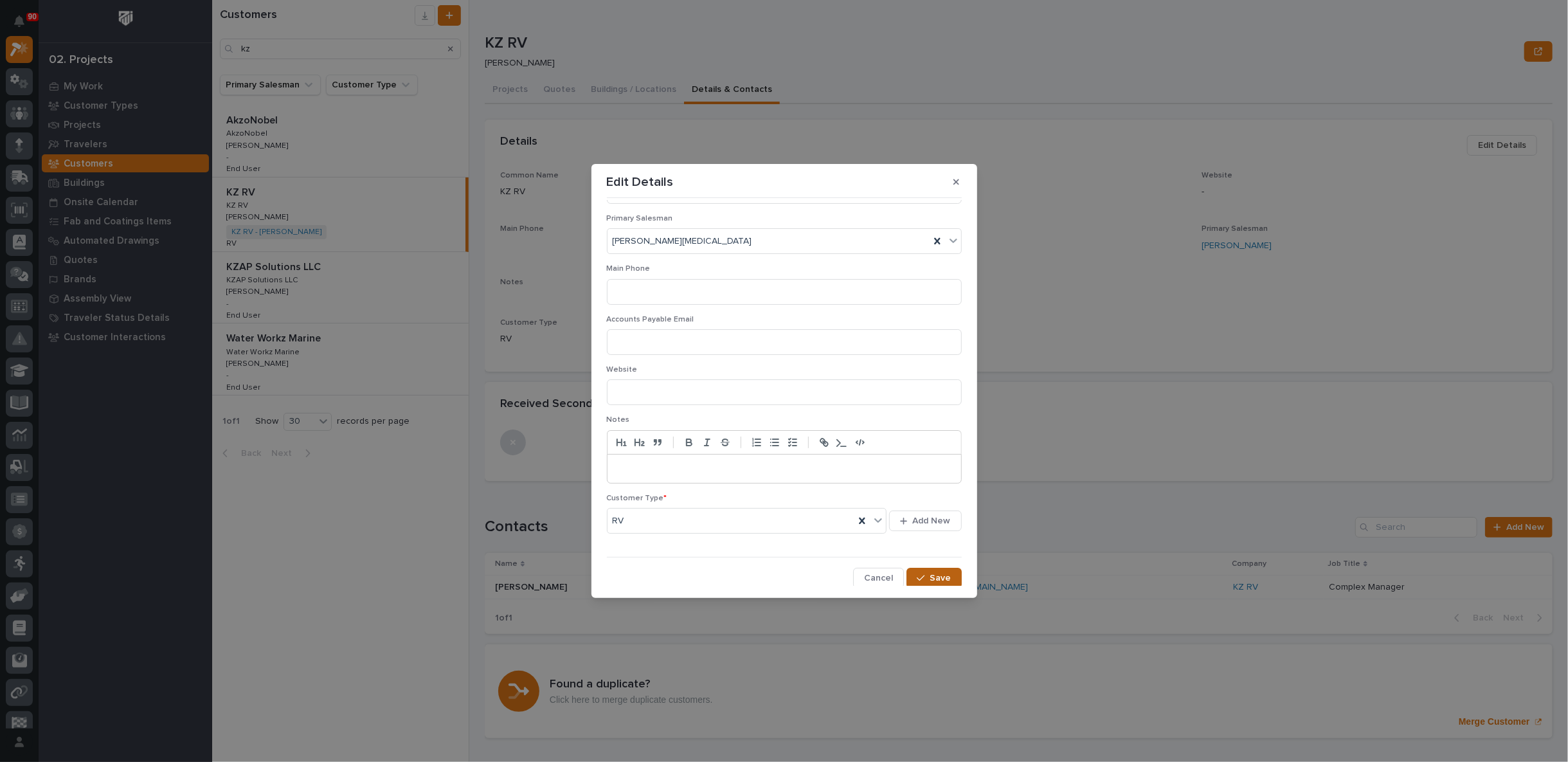
click at [944, 582] on button "Save" at bounding box center [934, 578] width 55 height 21
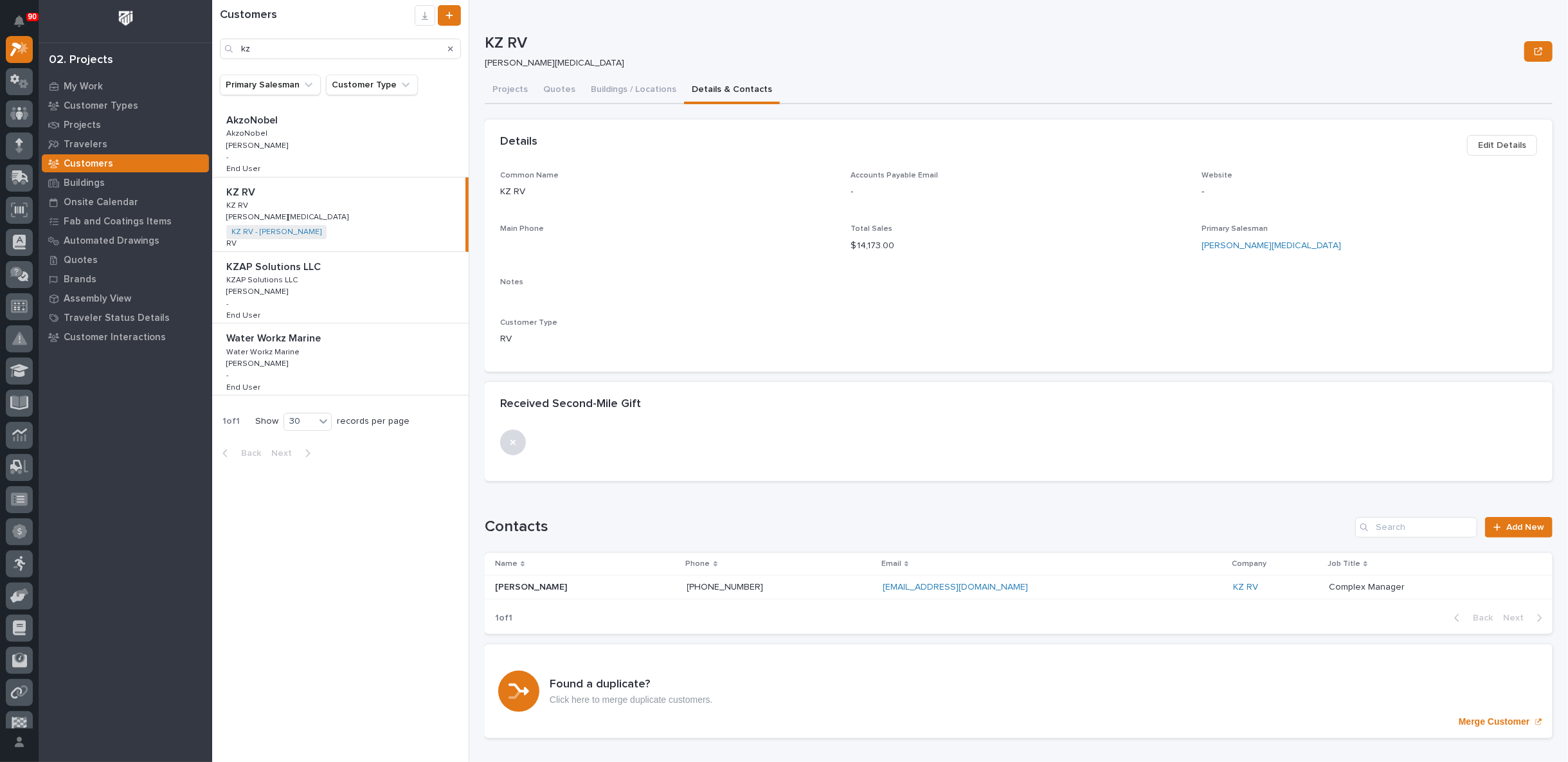
click at [451, 48] on icon "Search" at bounding box center [451, 49] width 5 height 5
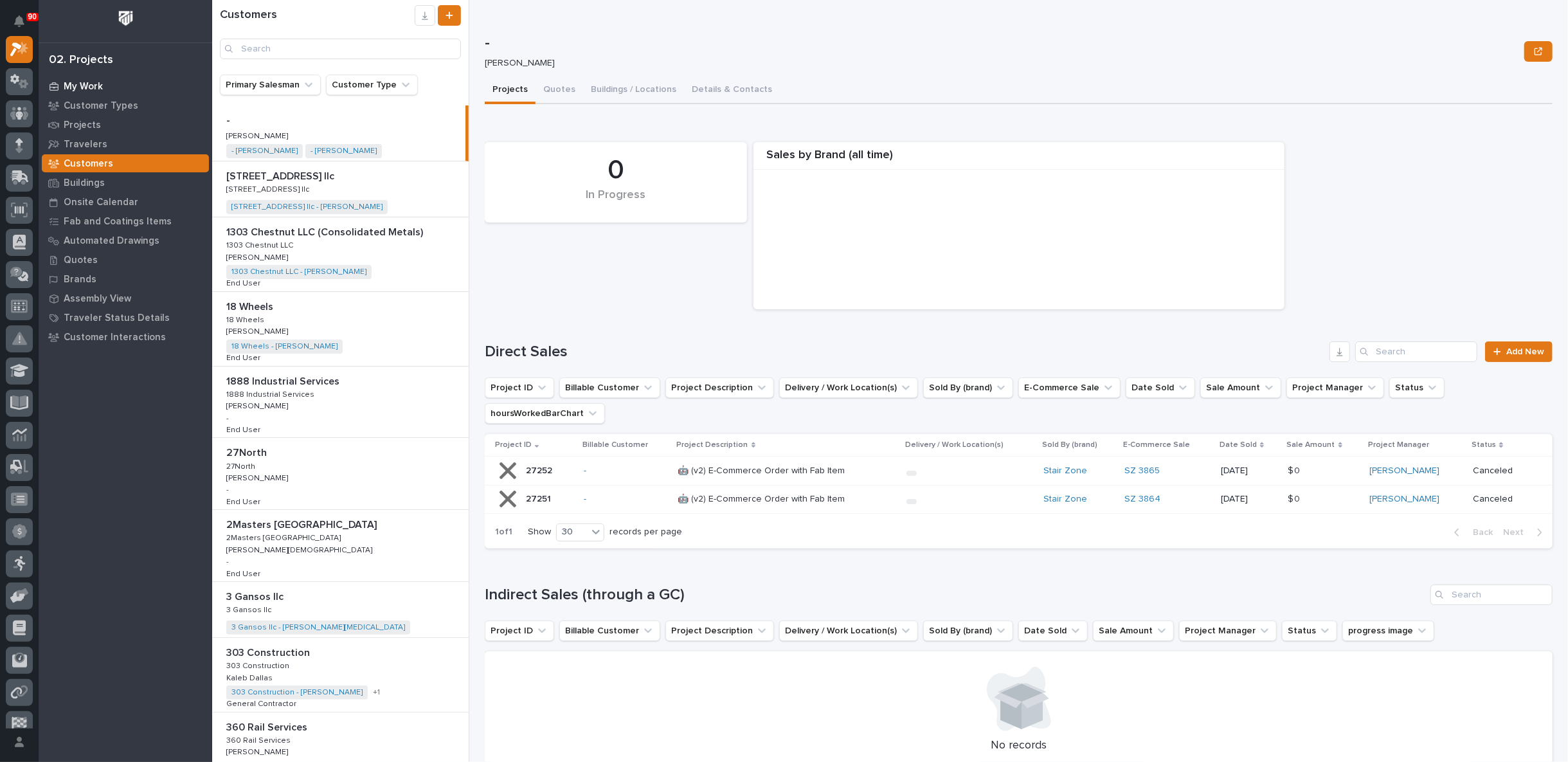
click at [77, 87] on p "My Work" at bounding box center [83, 87] width 39 height 12
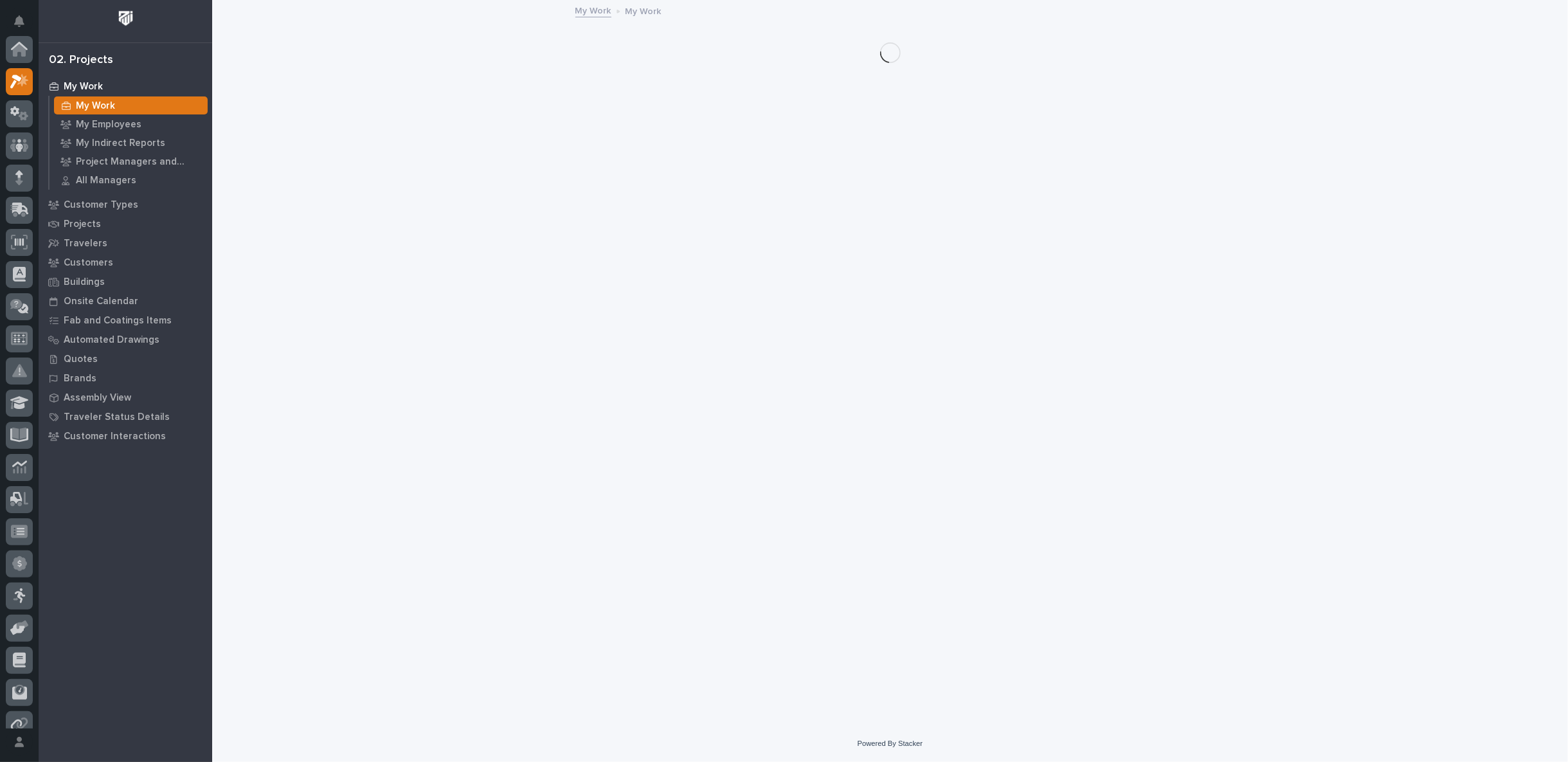
scroll to position [32, 0]
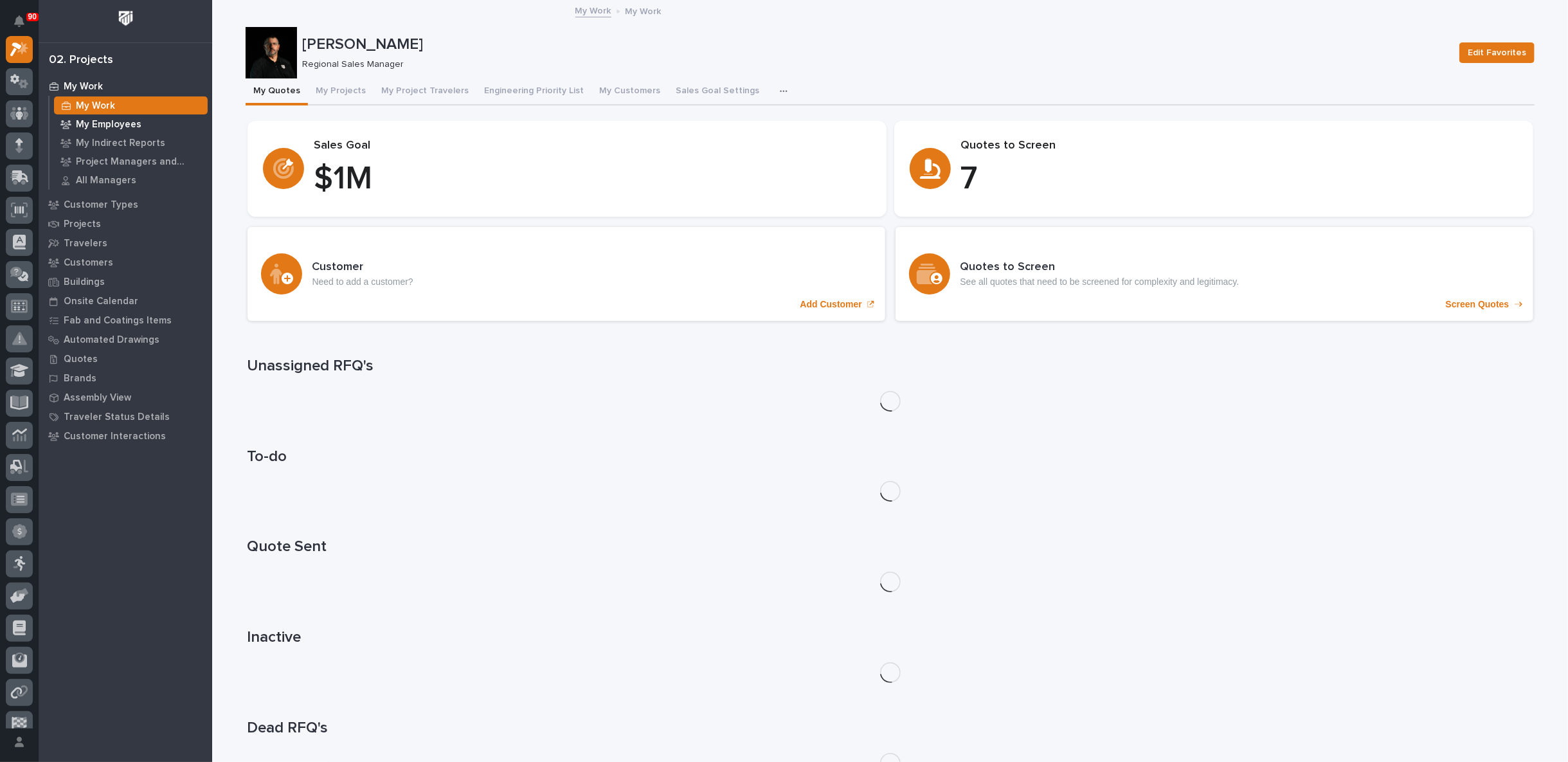
click at [127, 123] on p "My Employees" at bounding box center [109, 125] width 66 height 12
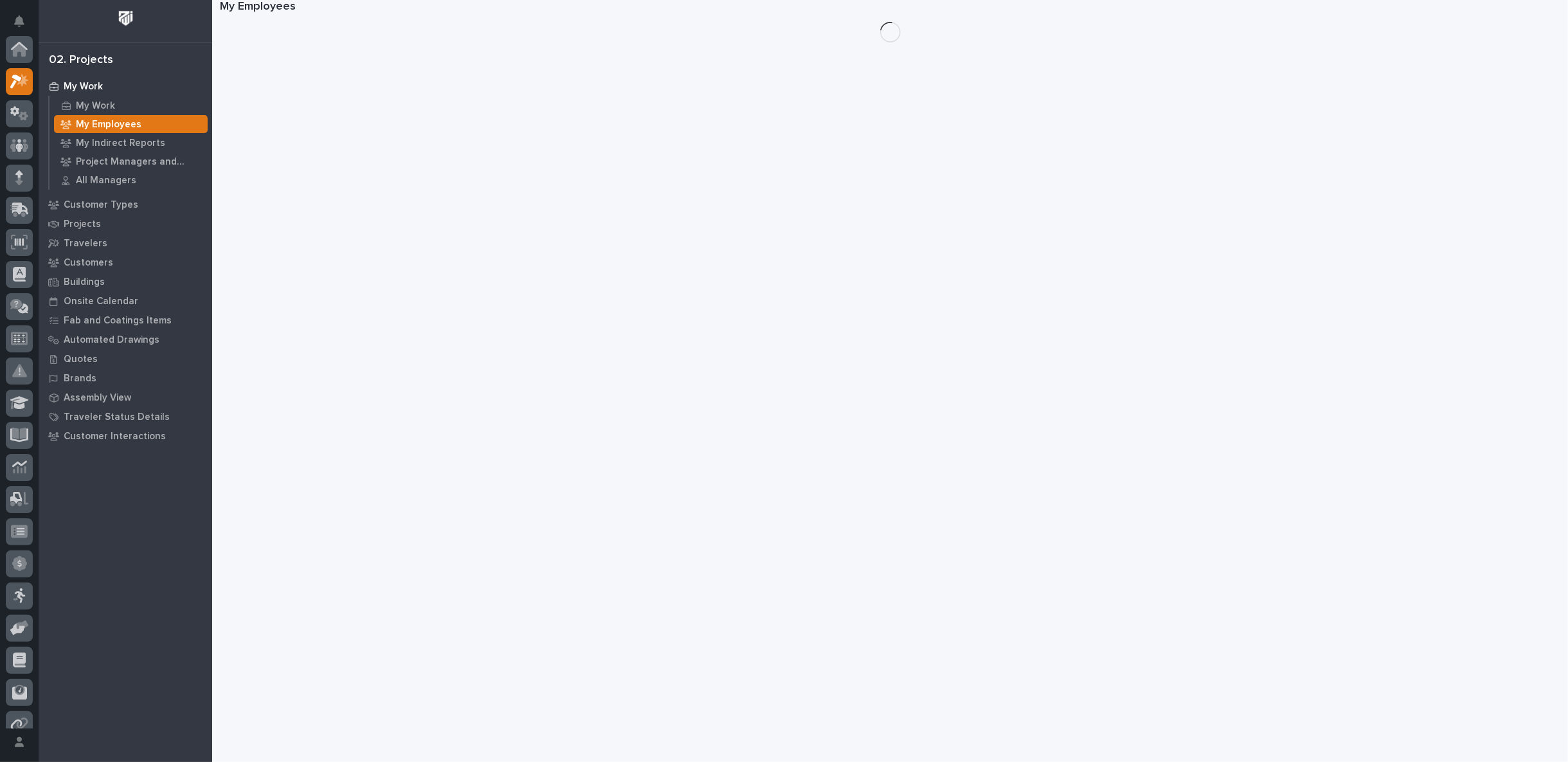
scroll to position [32, 0]
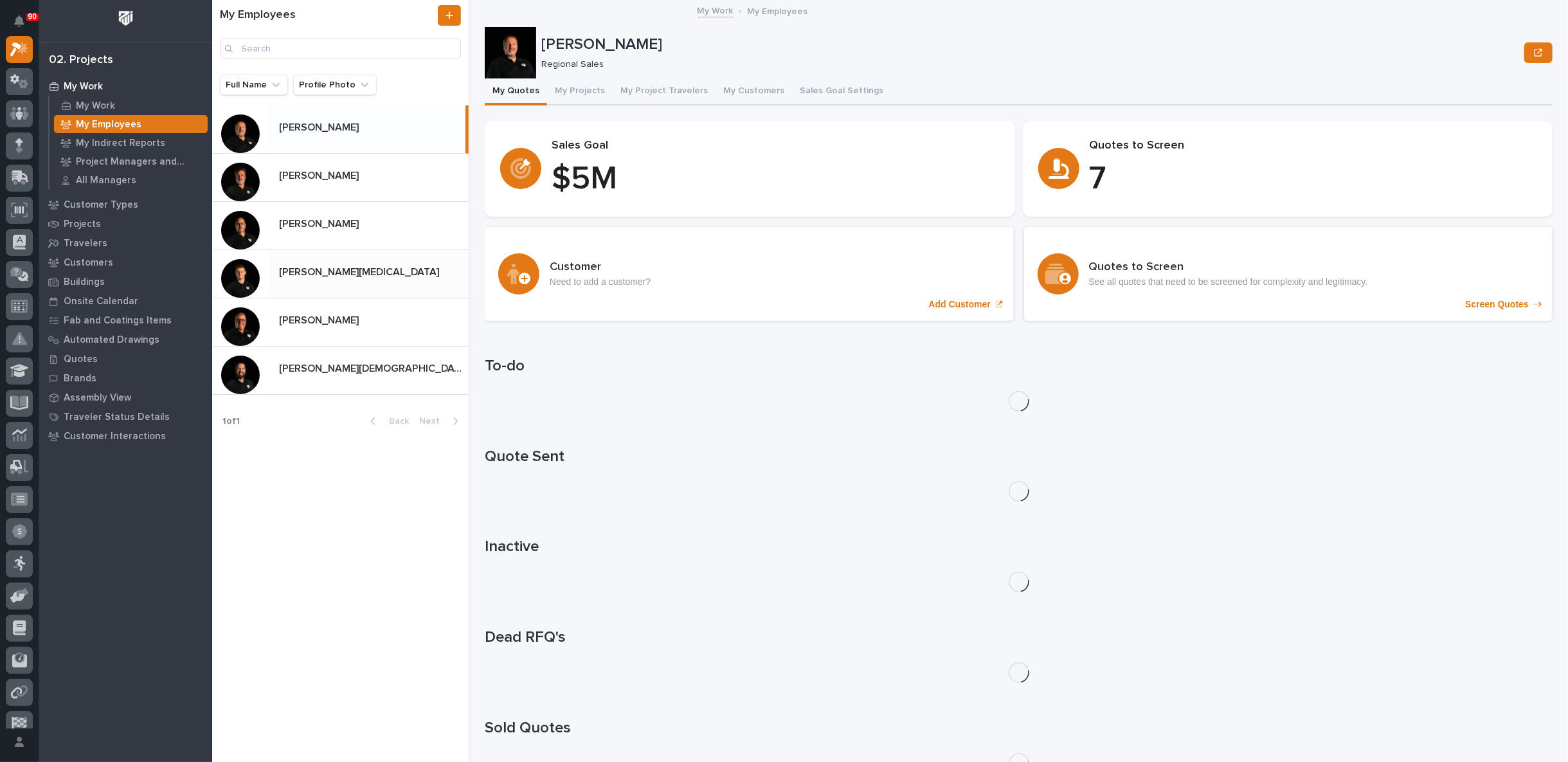
click at [328, 278] on p "[PERSON_NAME][MEDICAL_DATA]" at bounding box center [360, 270] width 162 height 15
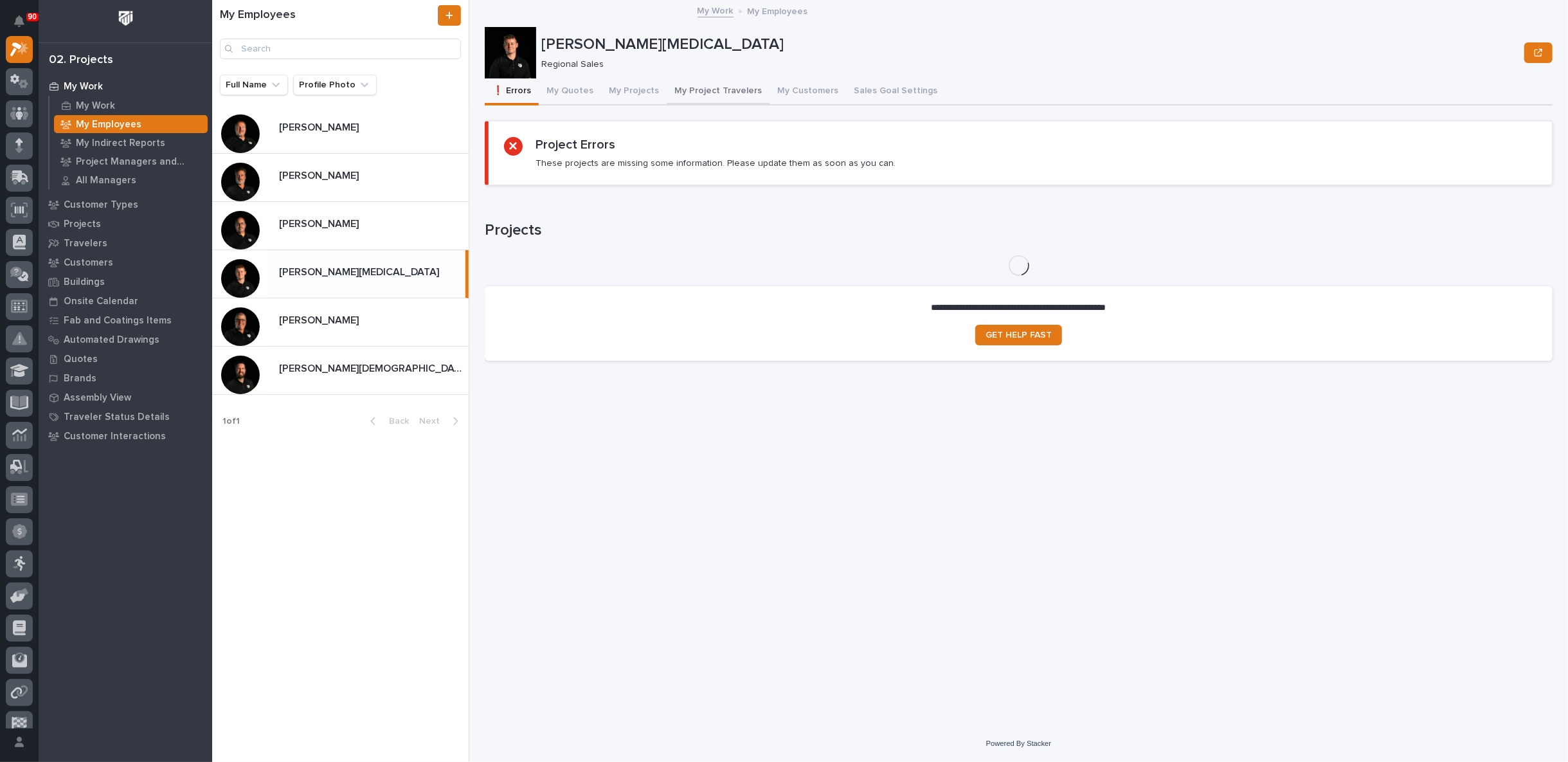
click at [714, 86] on button "My Project Travelers" at bounding box center [718, 92] width 103 height 27
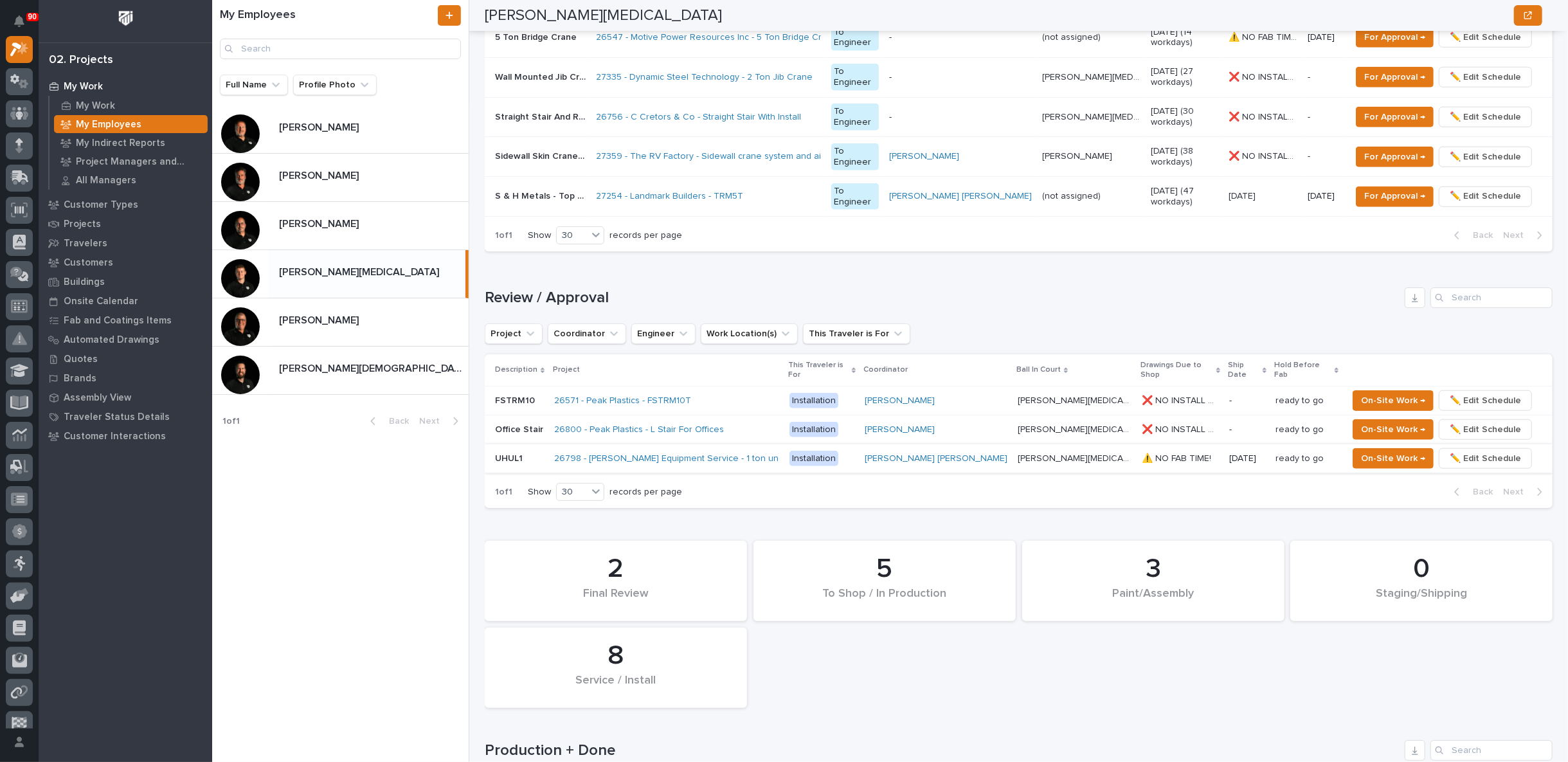
scroll to position [1286, 0]
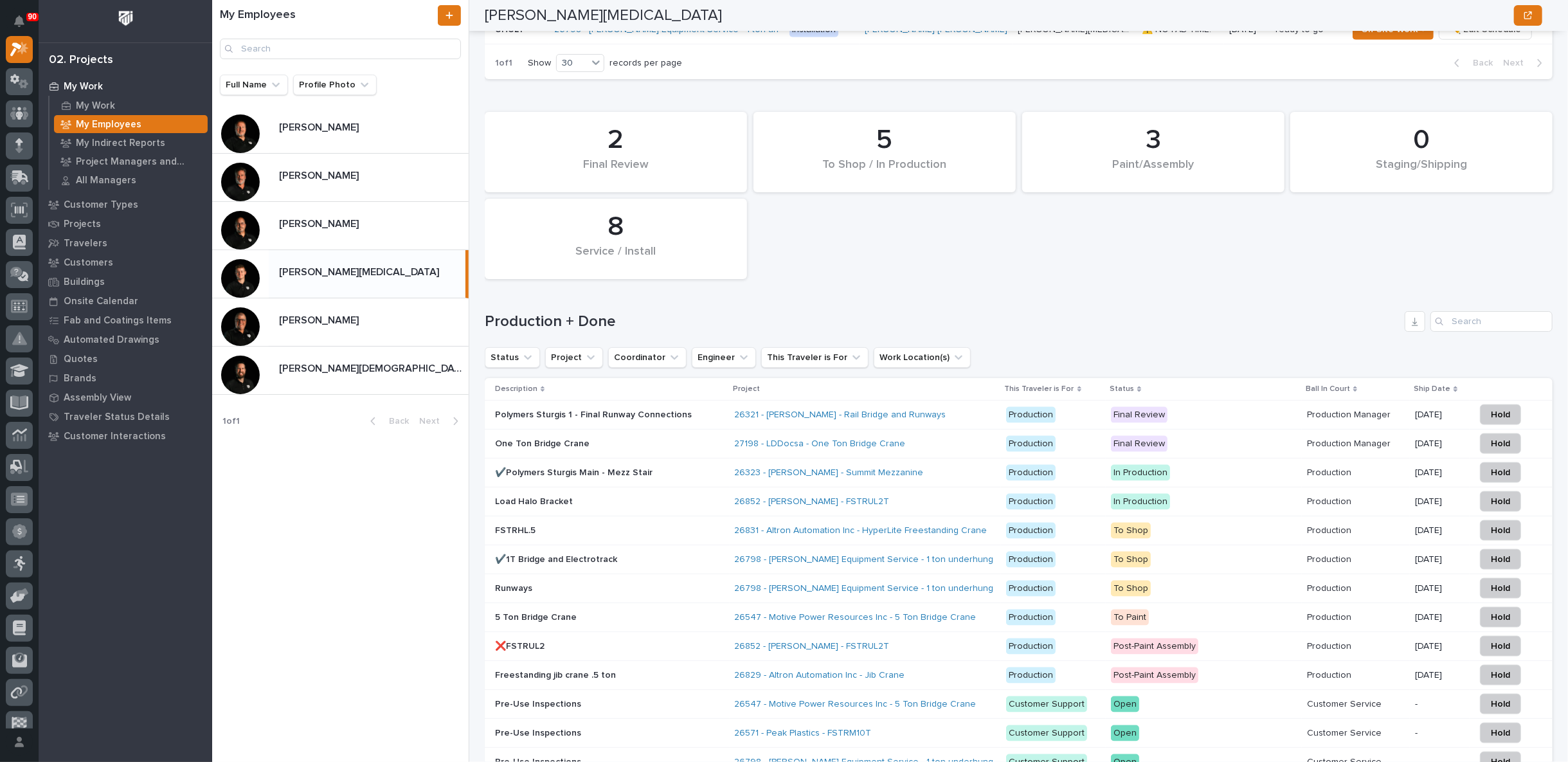
click at [960, 434] on div "27198 - LDDocsa - One Ton Bridge Crane" at bounding box center [864, 444] width 261 height 21
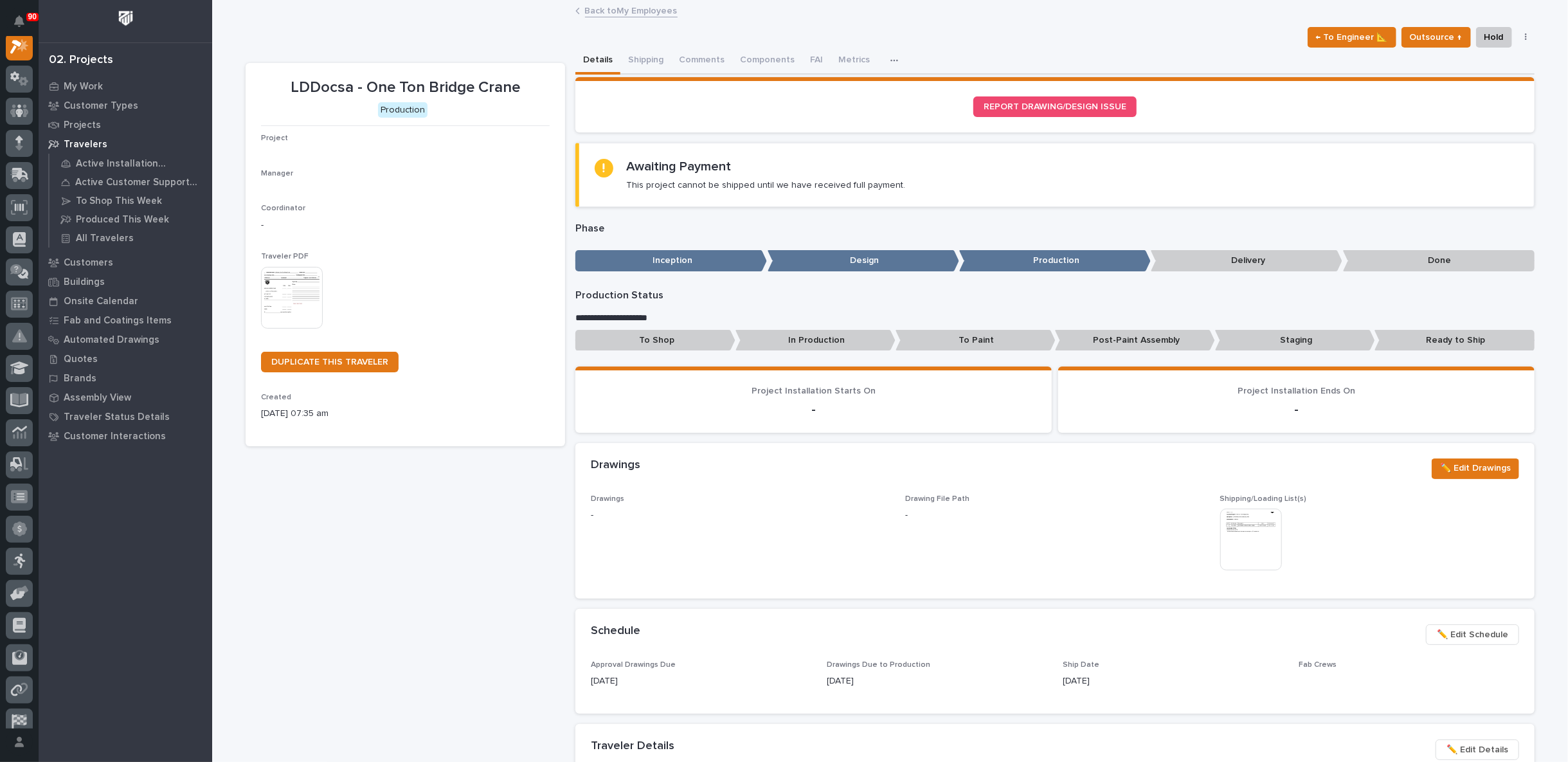
scroll to position [32, 0]
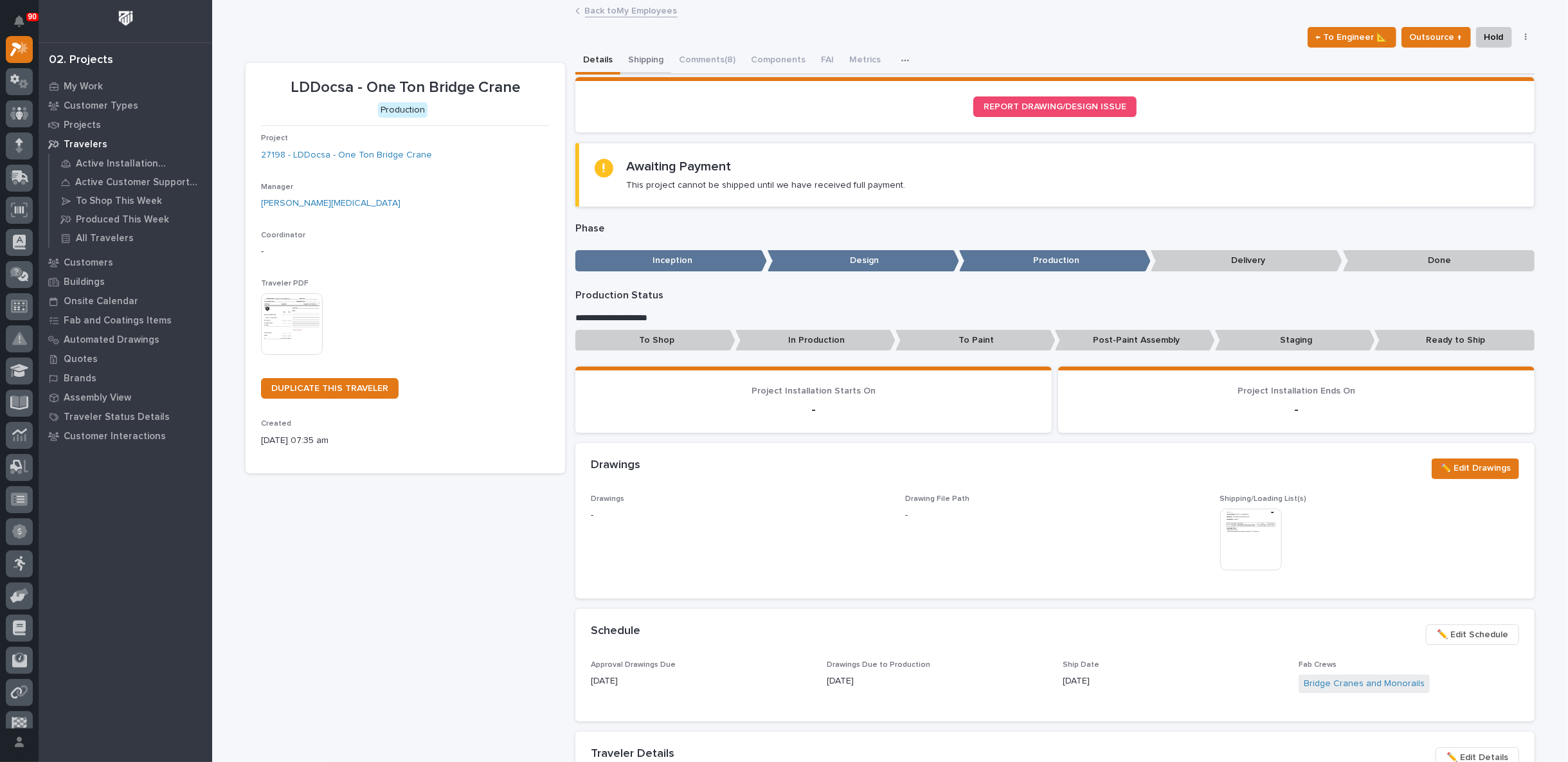
click at [646, 60] on button "Shipping" at bounding box center [645, 62] width 50 height 27
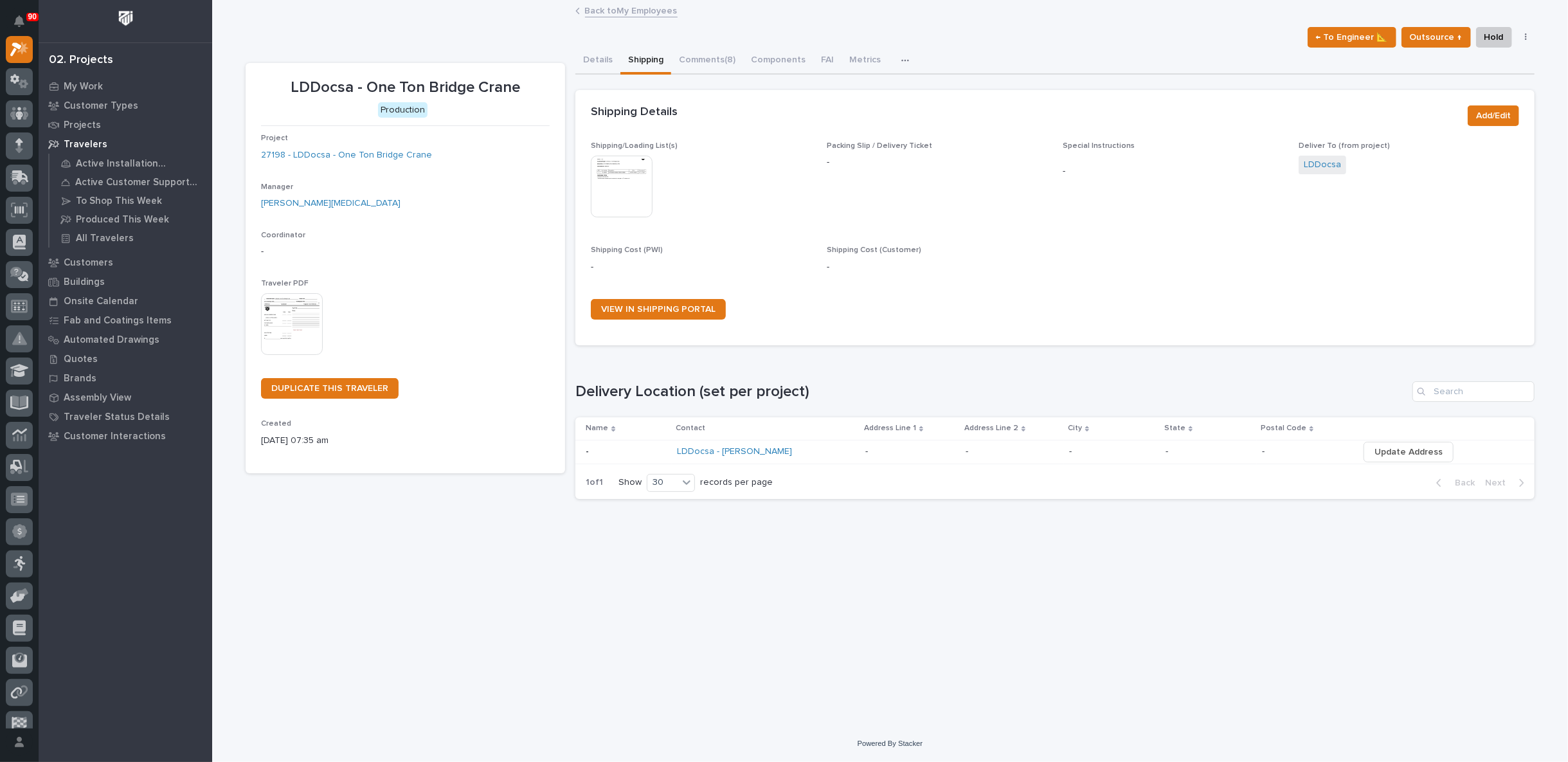
click at [611, 183] on img at bounding box center [622, 186] width 62 height 62
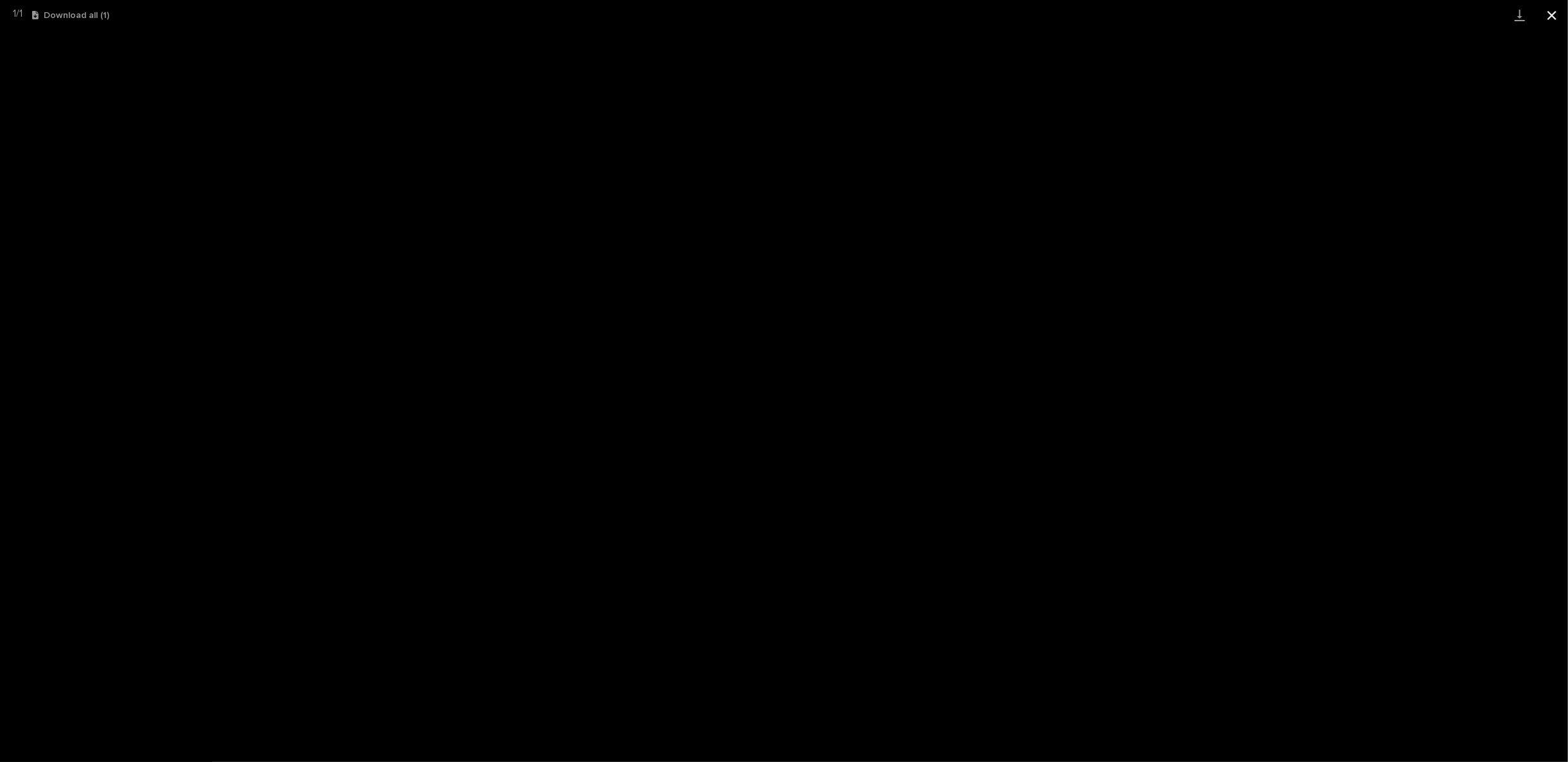
click at [1547, 11] on button "Close gallery" at bounding box center [1552, 15] width 32 height 30
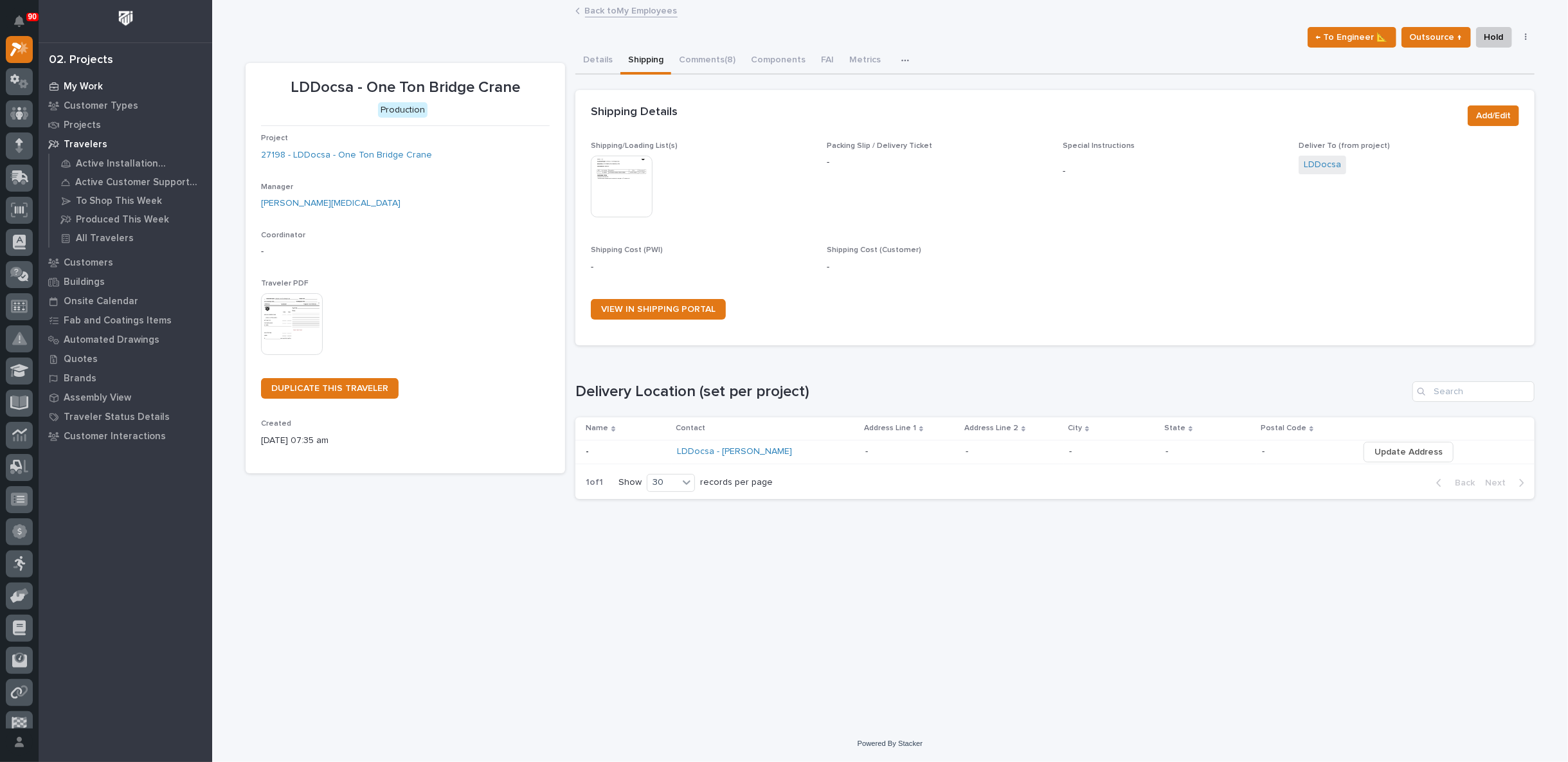
click at [77, 84] on p "My Work" at bounding box center [83, 87] width 39 height 12
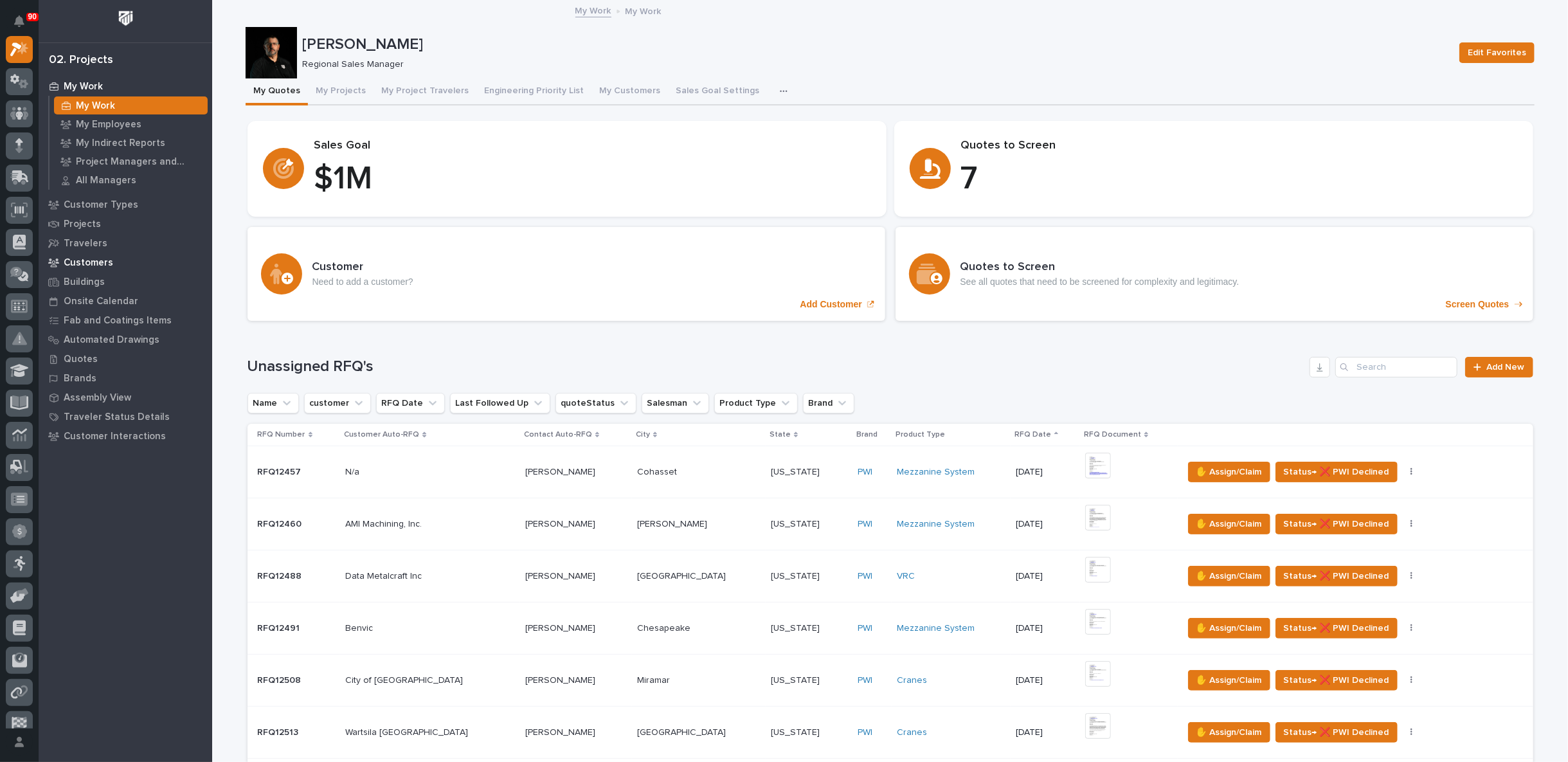
click at [80, 267] on p "Customers" at bounding box center [88, 263] width 50 height 12
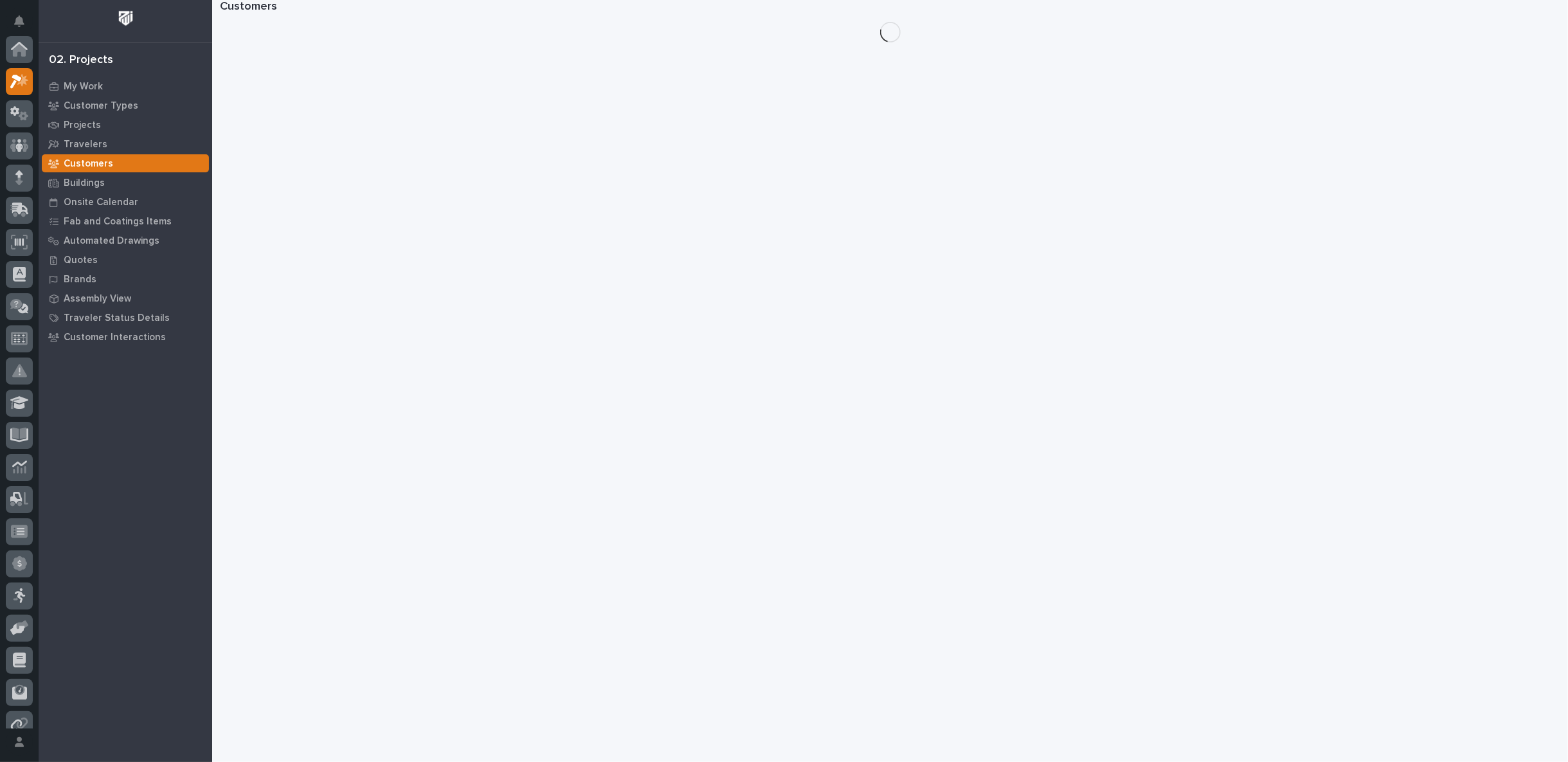
scroll to position [32, 0]
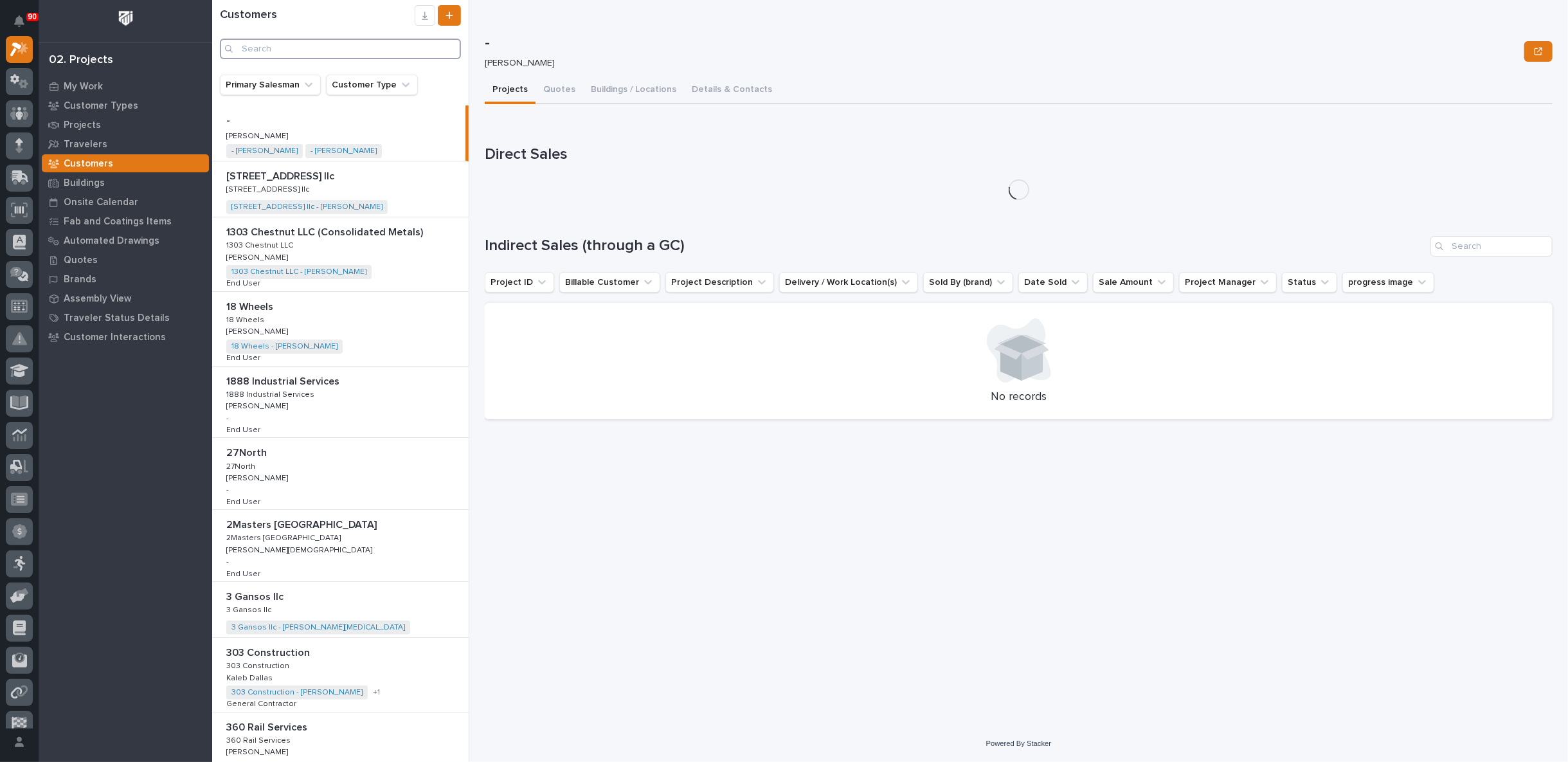
click at [292, 49] on input "Search" at bounding box center [340, 49] width 241 height 21
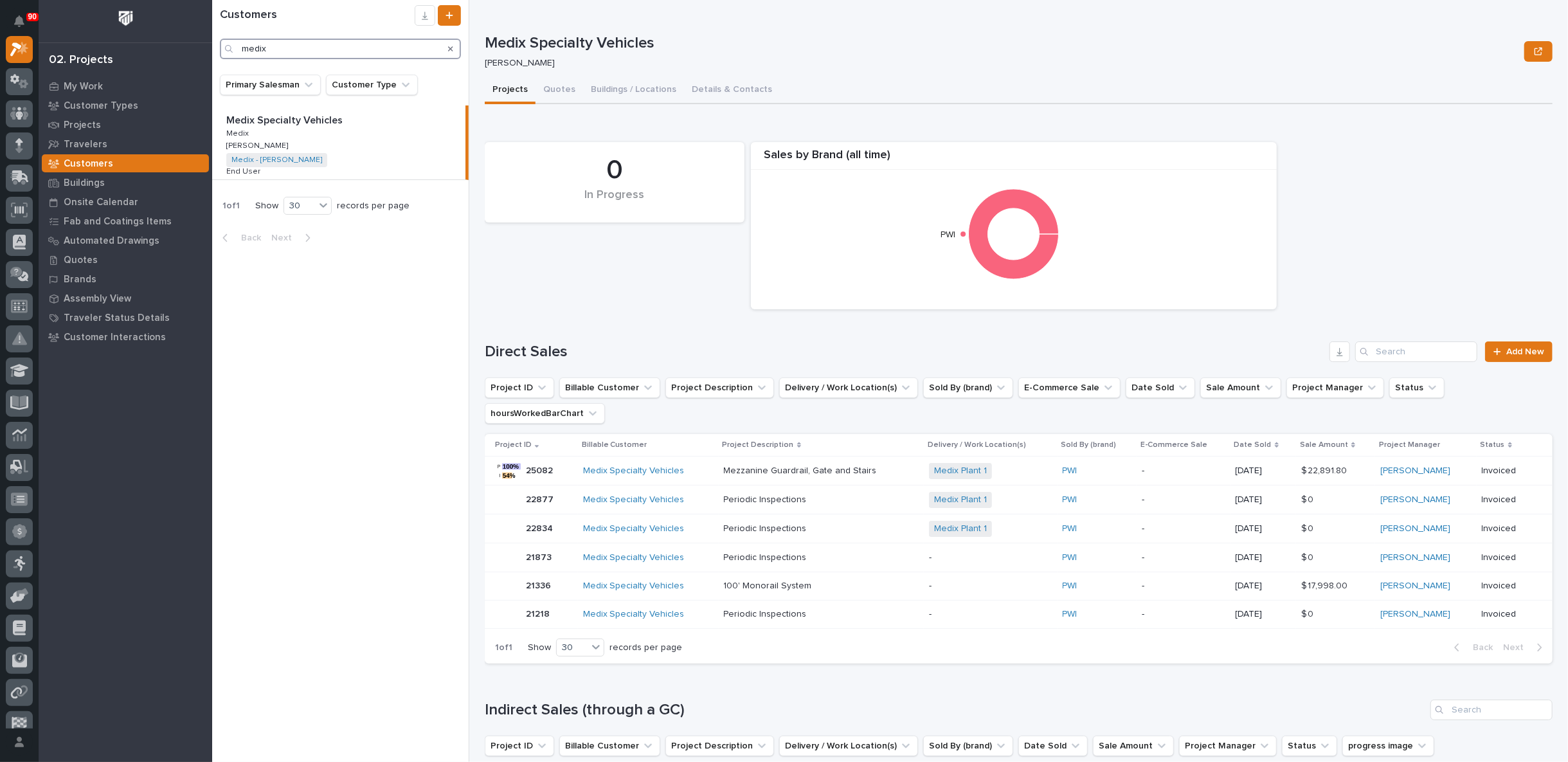
type input "medix"
click at [337, 146] on div "Medix Specialty Vehicles Medix Specialty Vehicles Medix Medix [PERSON_NAME] [PE…" at bounding box center [339, 142] width 253 height 74
click at [450, 47] on icon "Search" at bounding box center [451, 49] width 5 height 8
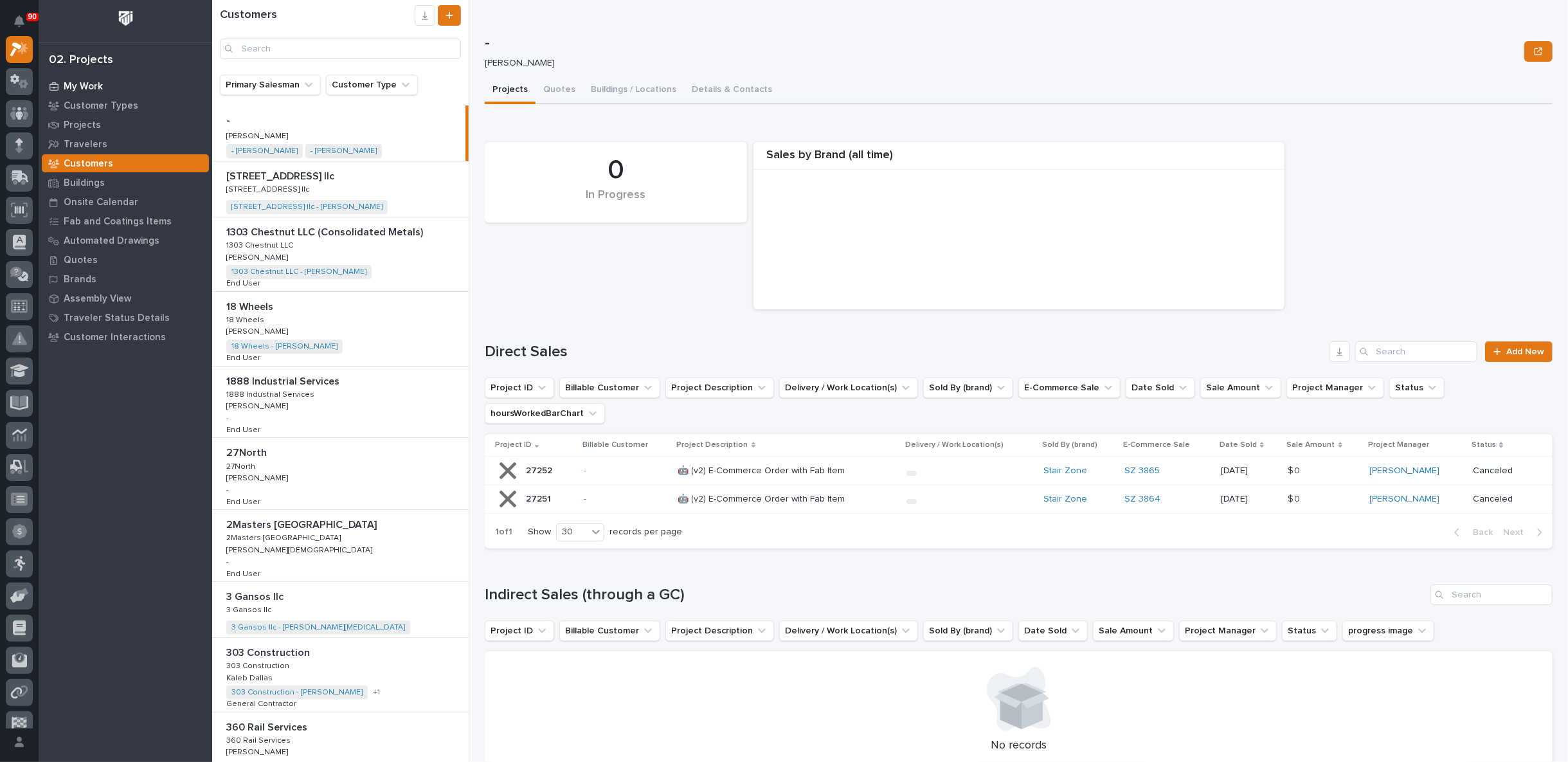
click at [86, 88] on p "My Work" at bounding box center [83, 87] width 39 height 12
